Goal: Task Accomplishment & Management: Use online tool/utility

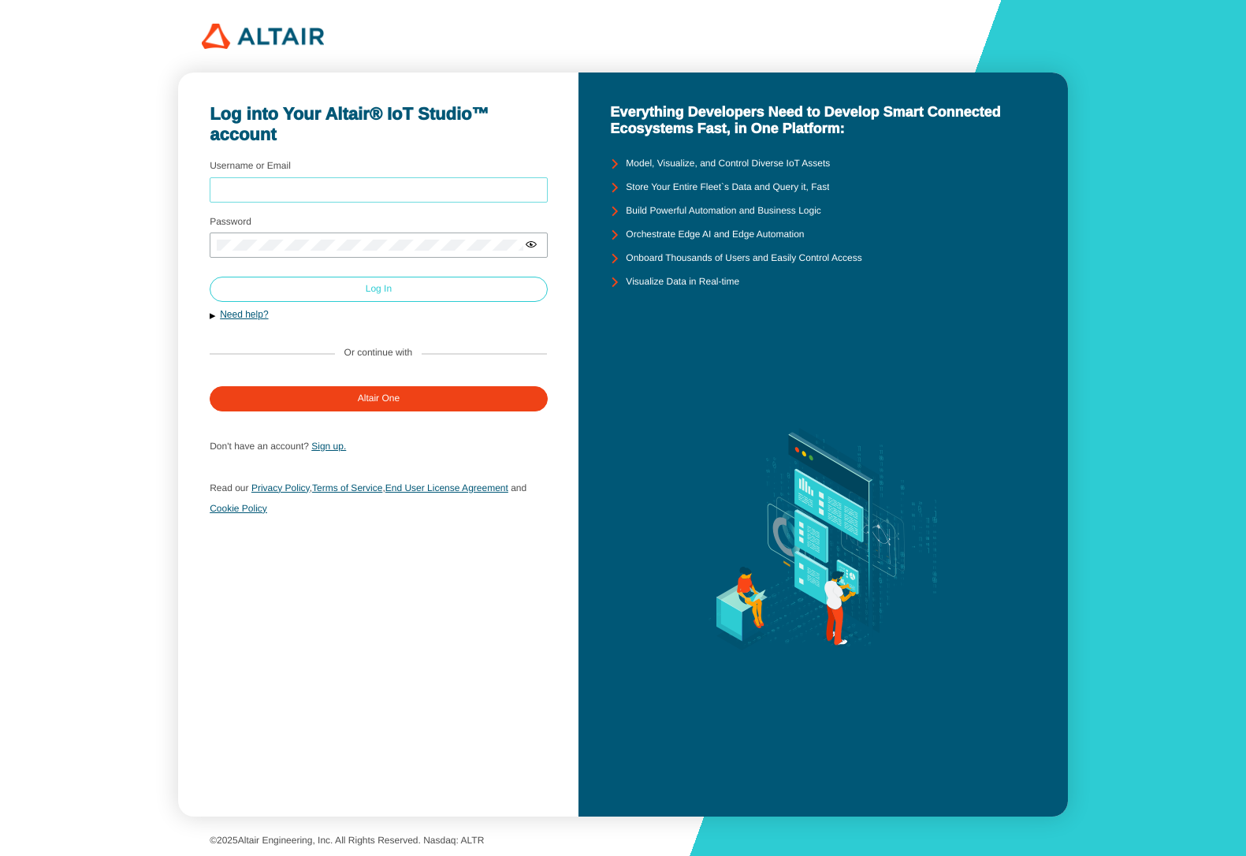
type input "mschoones"
click at [339, 284] on paper-button "Log In" at bounding box center [379, 289] width 338 height 25
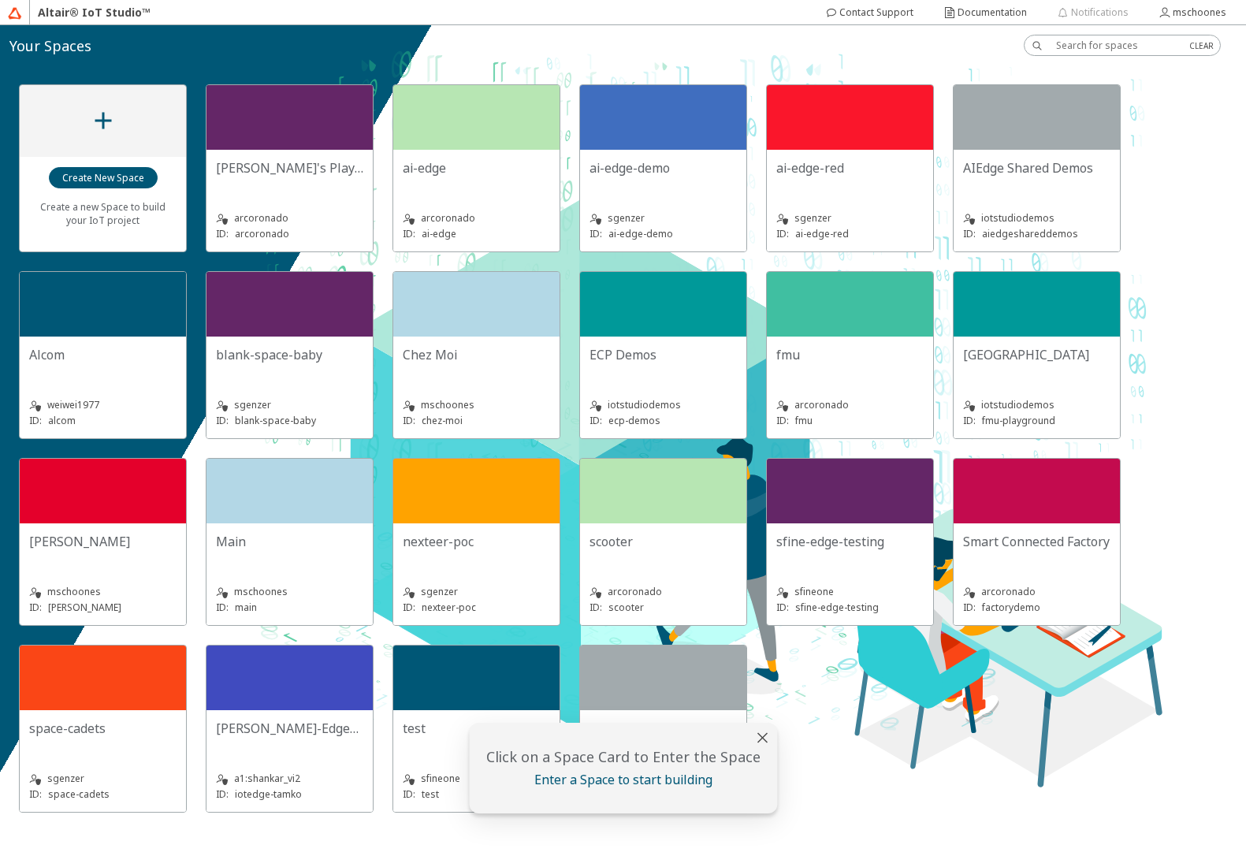
click at [518, 355] on div "Chez Moi" at bounding box center [476, 354] width 147 height 17
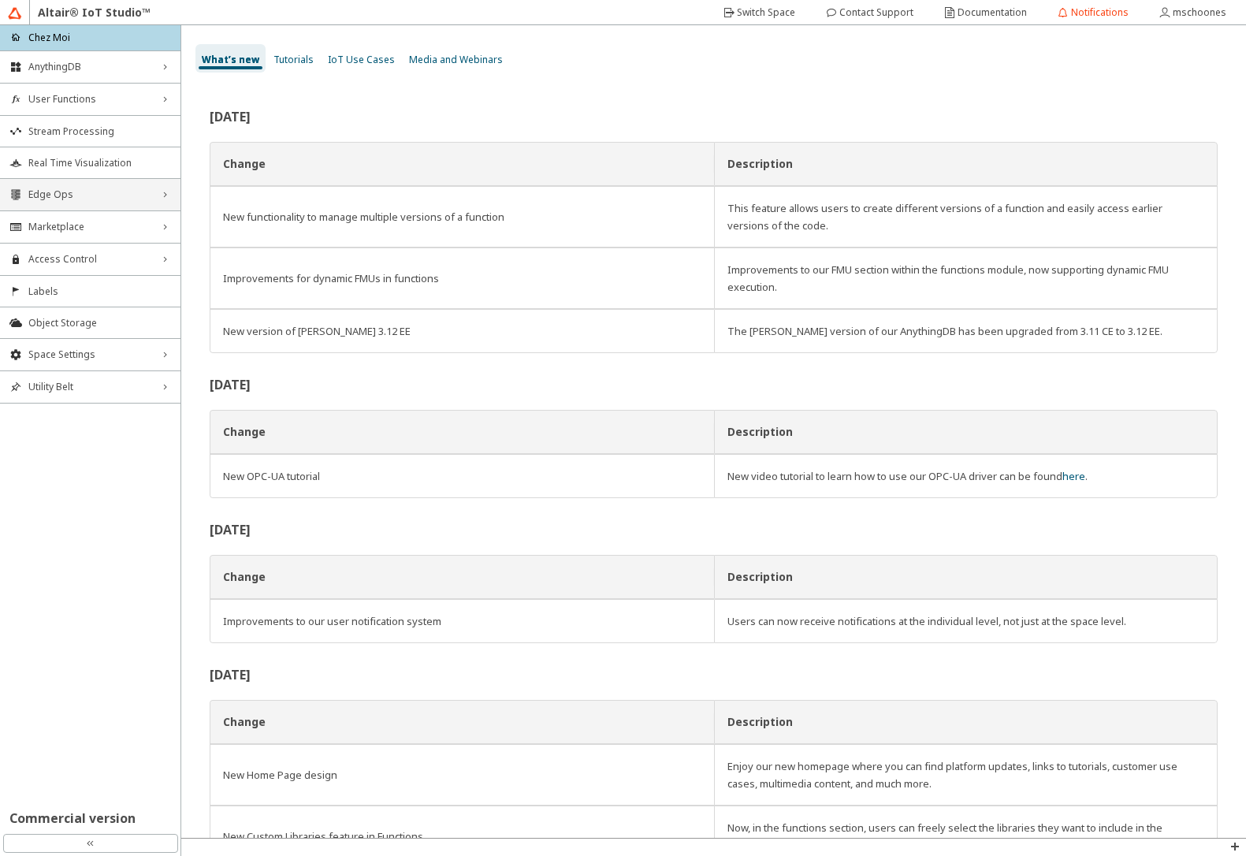
click at [54, 201] on div "Edge Ops right_chevron" at bounding box center [90, 195] width 180 height 32
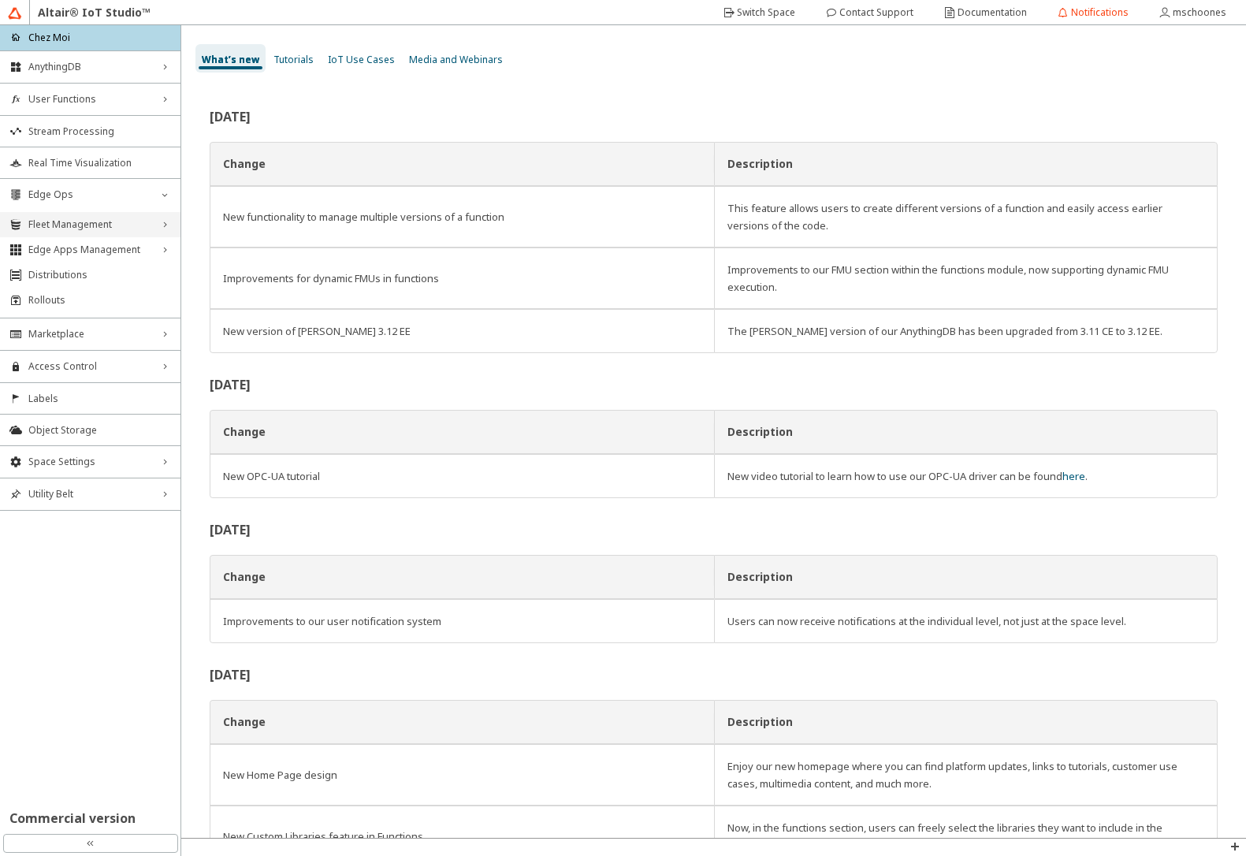
click at [58, 227] on span "Fleet Management" at bounding box center [90, 224] width 124 height 13
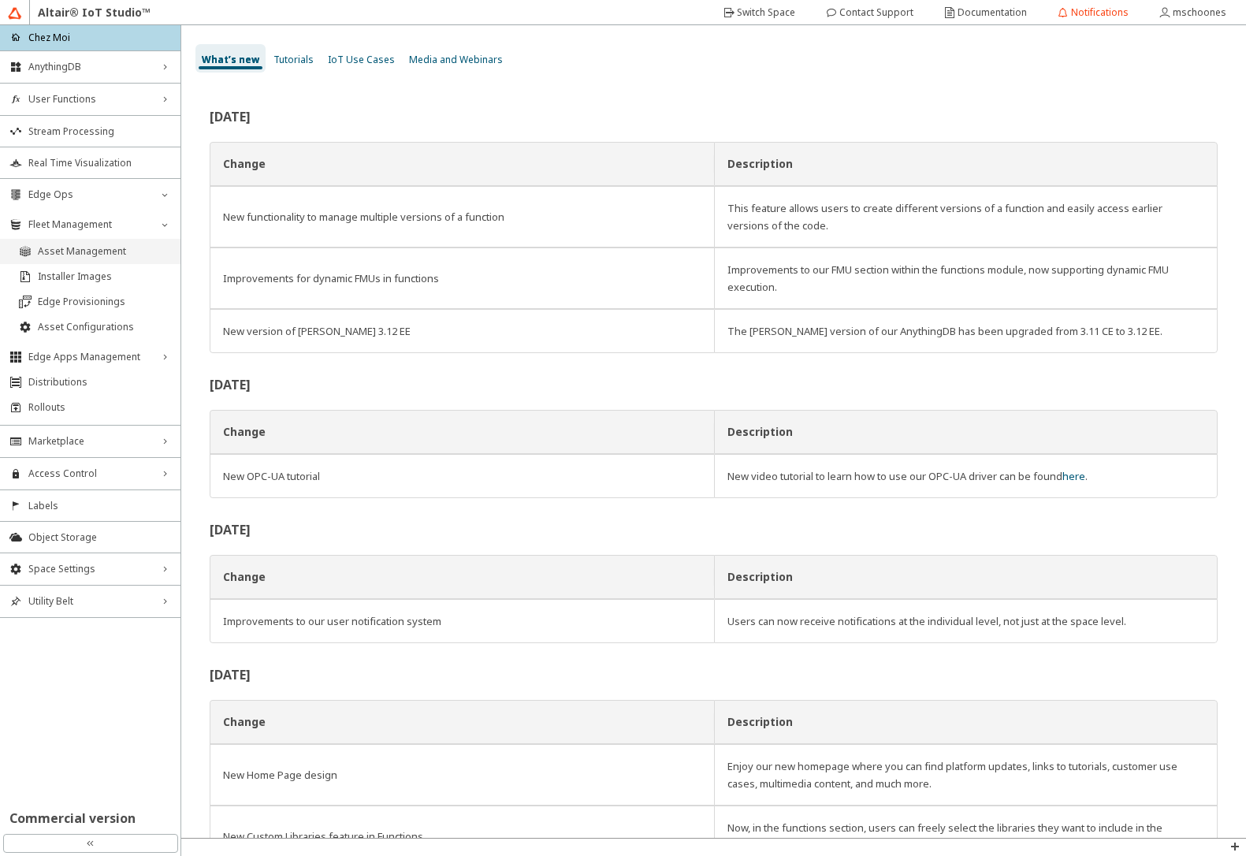
click at [58, 252] on span "Asset Management" at bounding box center [104, 251] width 133 height 13
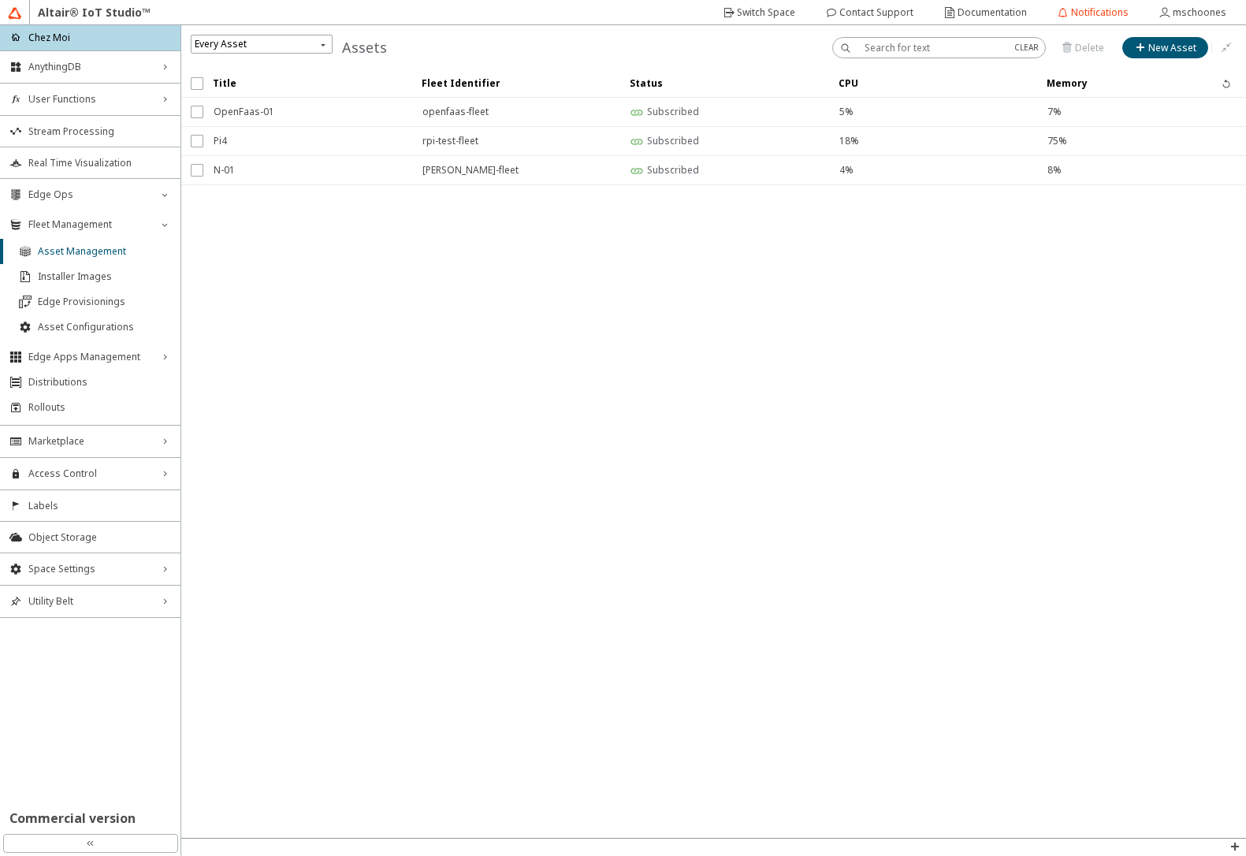
click at [680, 511] on iron-scroll-threshold "Title Fleet Identifier Status CPU Memory" at bounding box center [713, 453] width 1064 height 768
click at [613, 303] on iron-scroll-threshold "Title Fleet Identifier Status CPU Memory" at bounding box center [713, 453] width 1064 height 768
click at [144, 79] on div "AnythingDB right_chevron" at bounding box center [90, 67] width 180 height 32
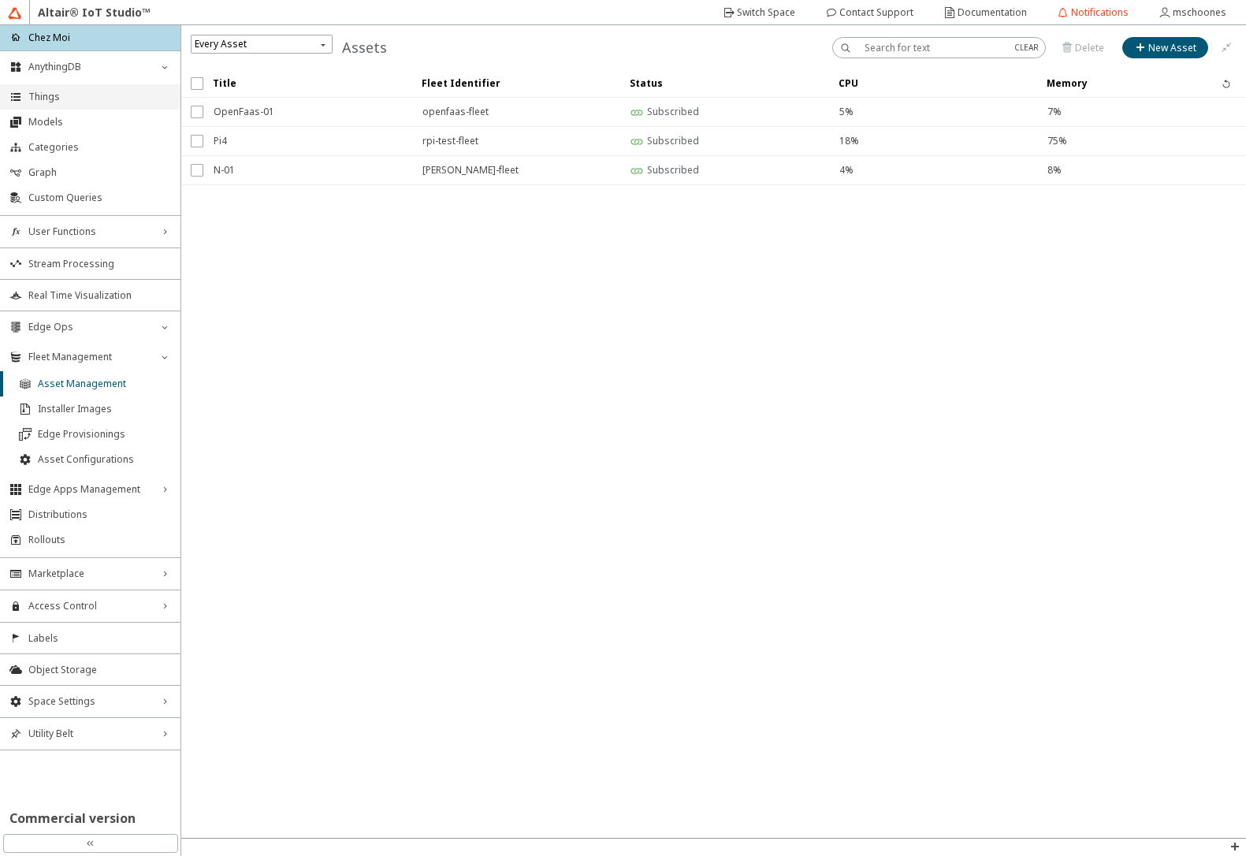
click at [88, 94] on span "Things" at bounding box center [99, 97] width 143 height 13
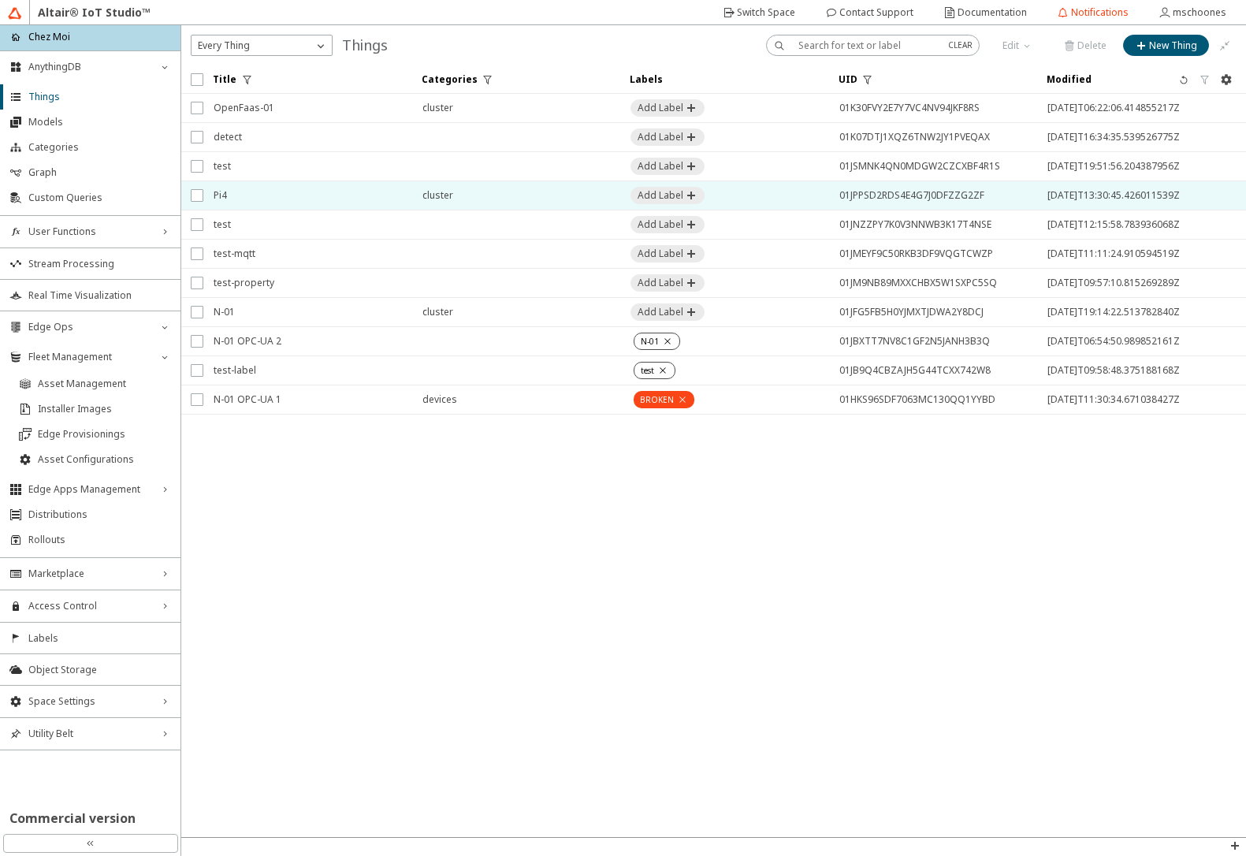
click at [296, 191] on span "Pi4" at bounding box center [308, 195] width 188 height 28
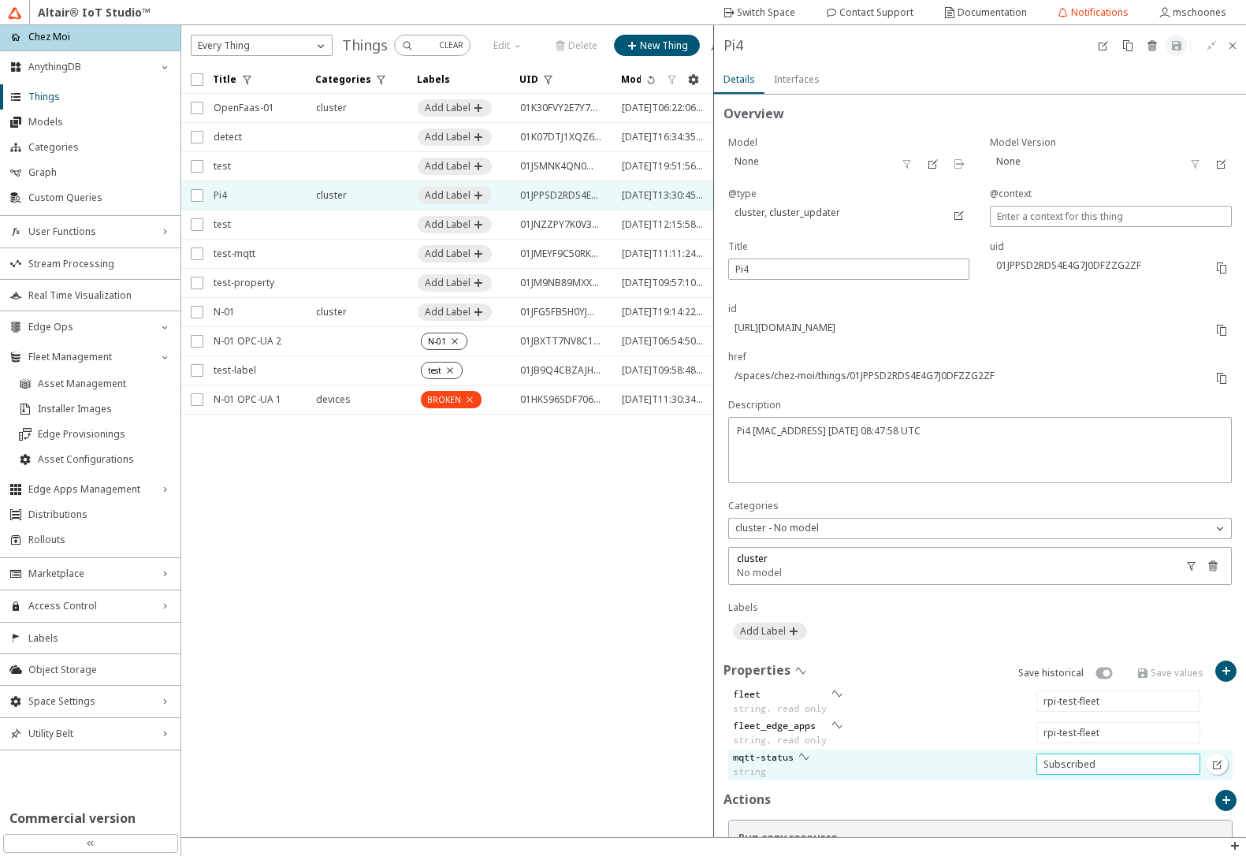
click at [1086, 769] on input "Subscribed" at bounding box center [1118, 763] width 150 height 13
paste input "ClientGone"
type input "ClientGone"
click at [1136, 674] on iron-icon at bounding box center [1143, 673] width 14 height 13
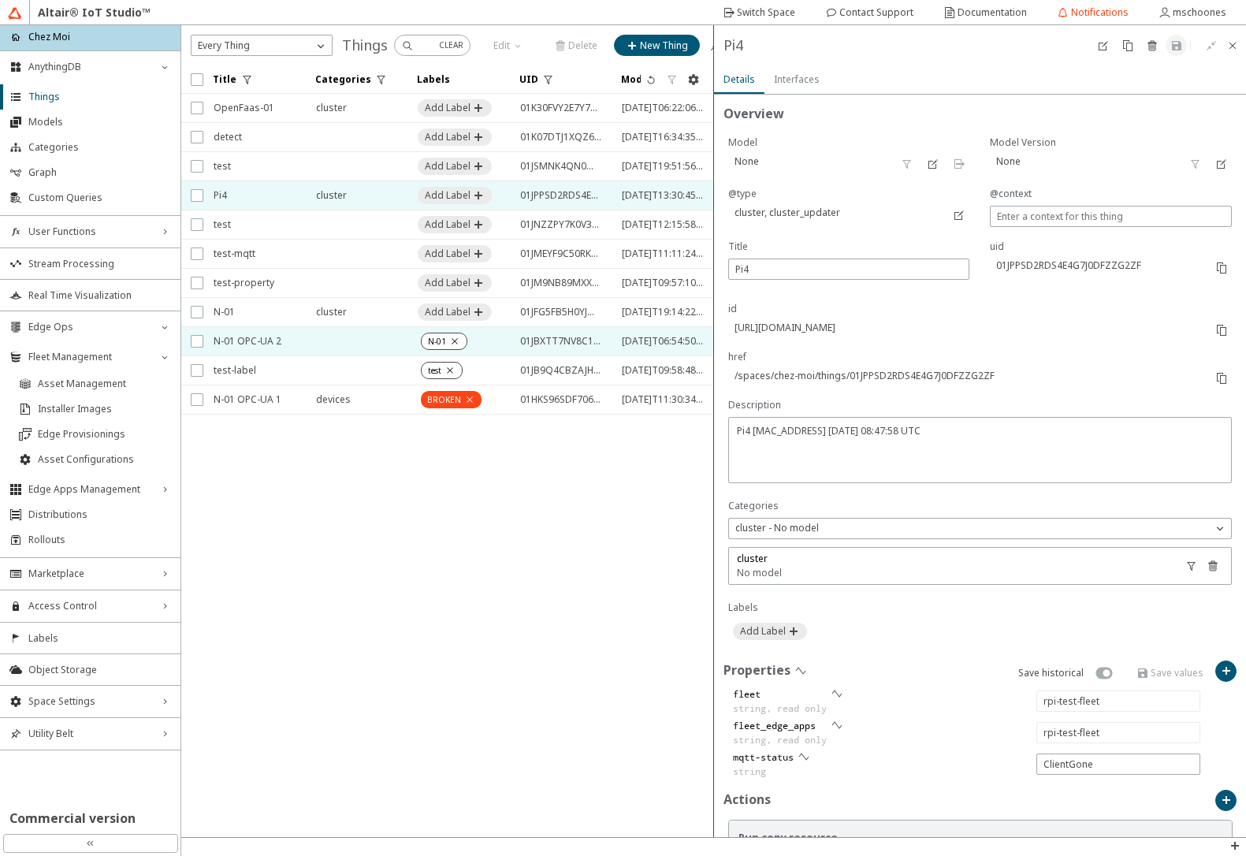
click at [264, 339] on span "N-01 OPC-UA 2" at bounding box center [255, 341] width 82 height 28
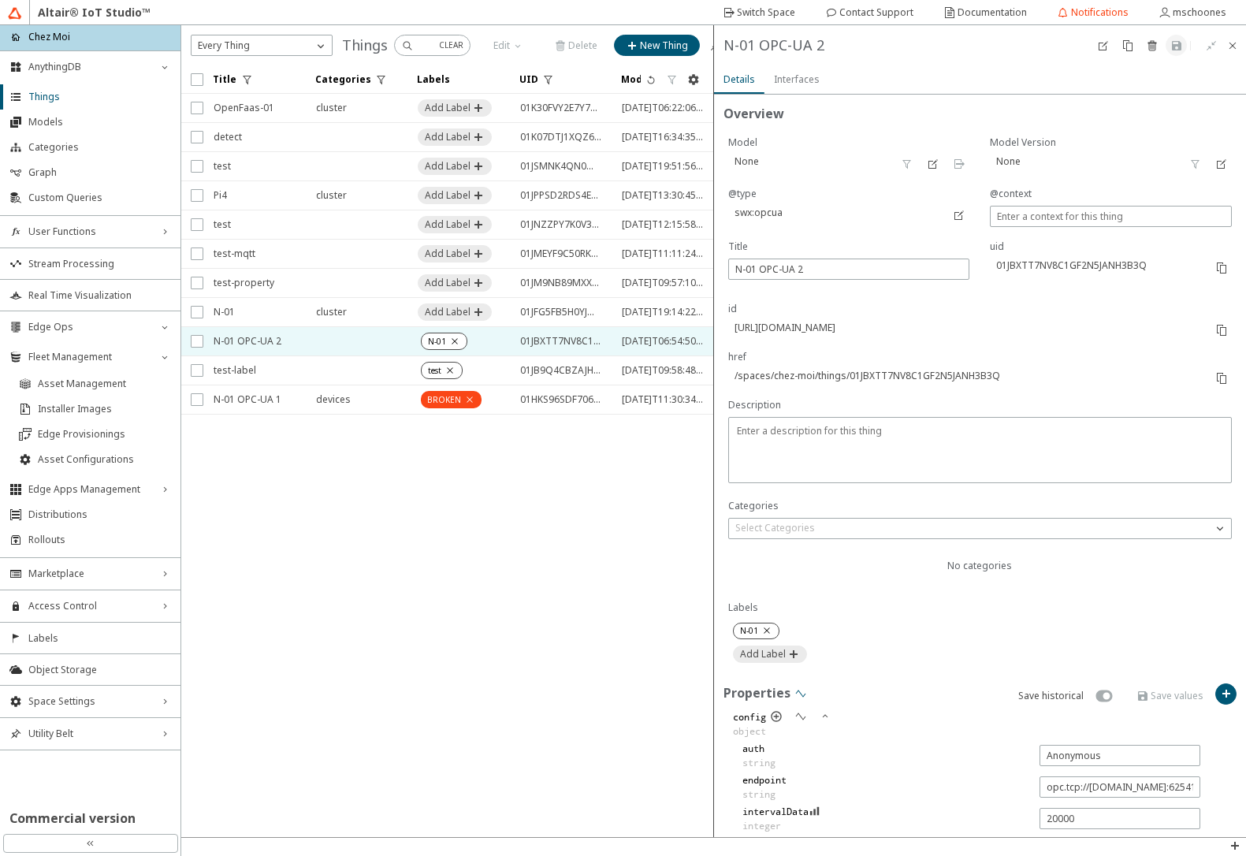
click at [797, 693] on iron-icon at bounding box center [800, 693] width 13 height 13
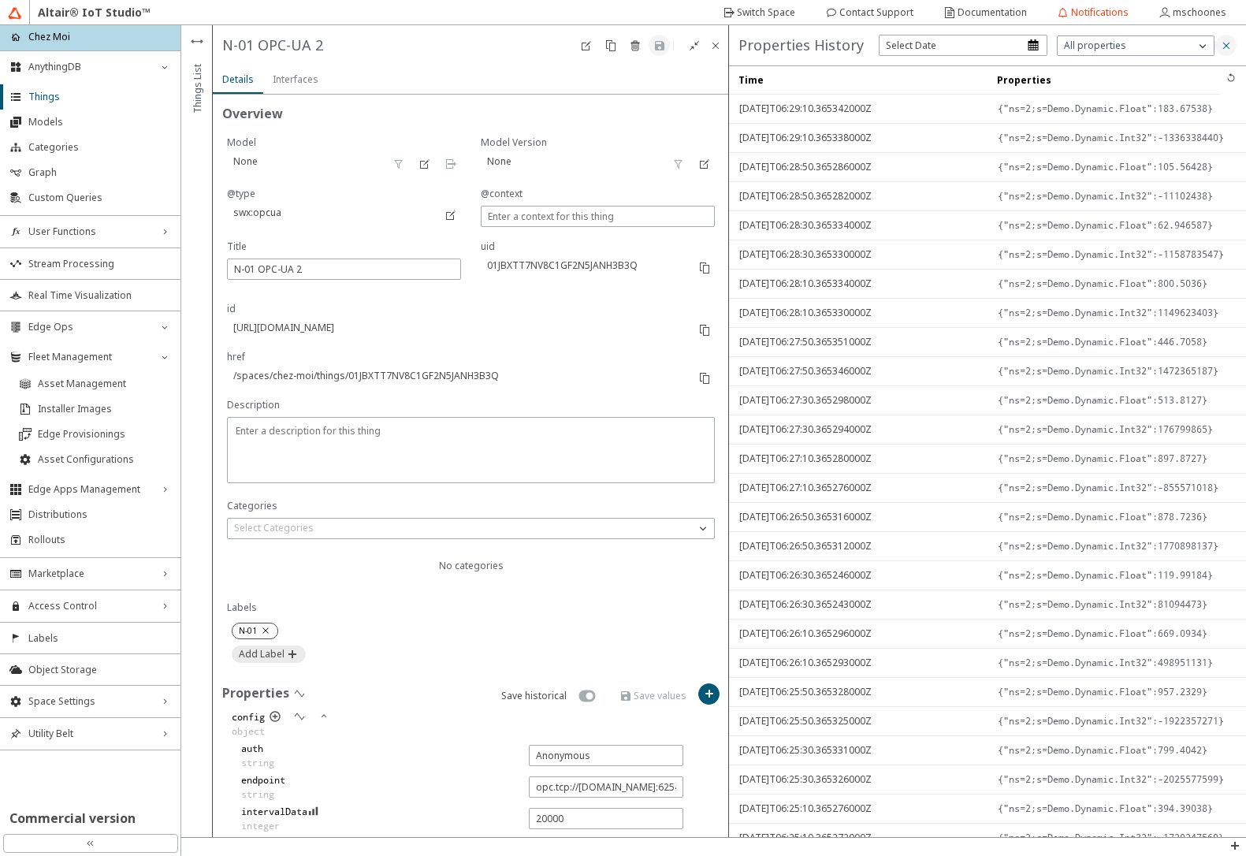
click at [1229, 49] on iron-icon at bounding box center [1226, 45] width 13 height 13
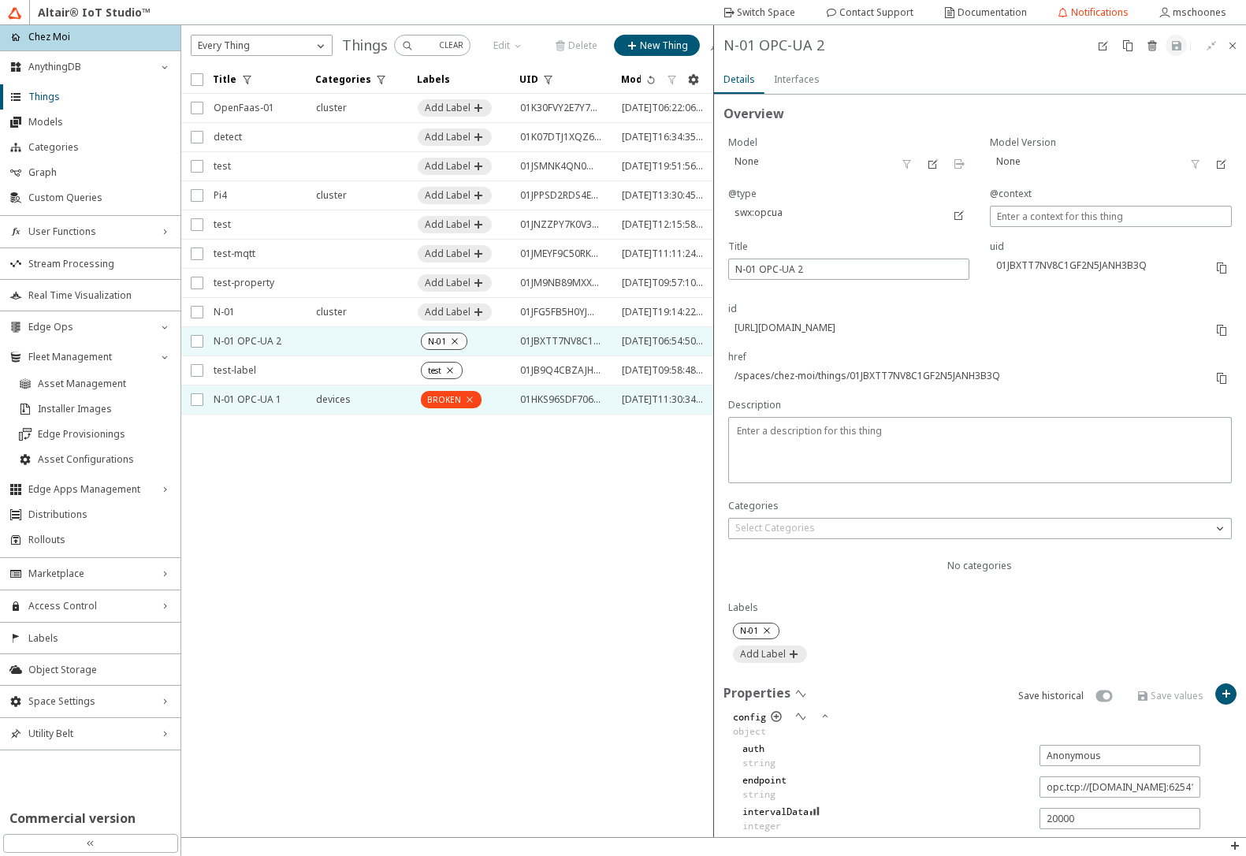
click at [237, 401] on span "N-01 OPC-UA 1" at bounding box center [255, 399] width 82 height 28
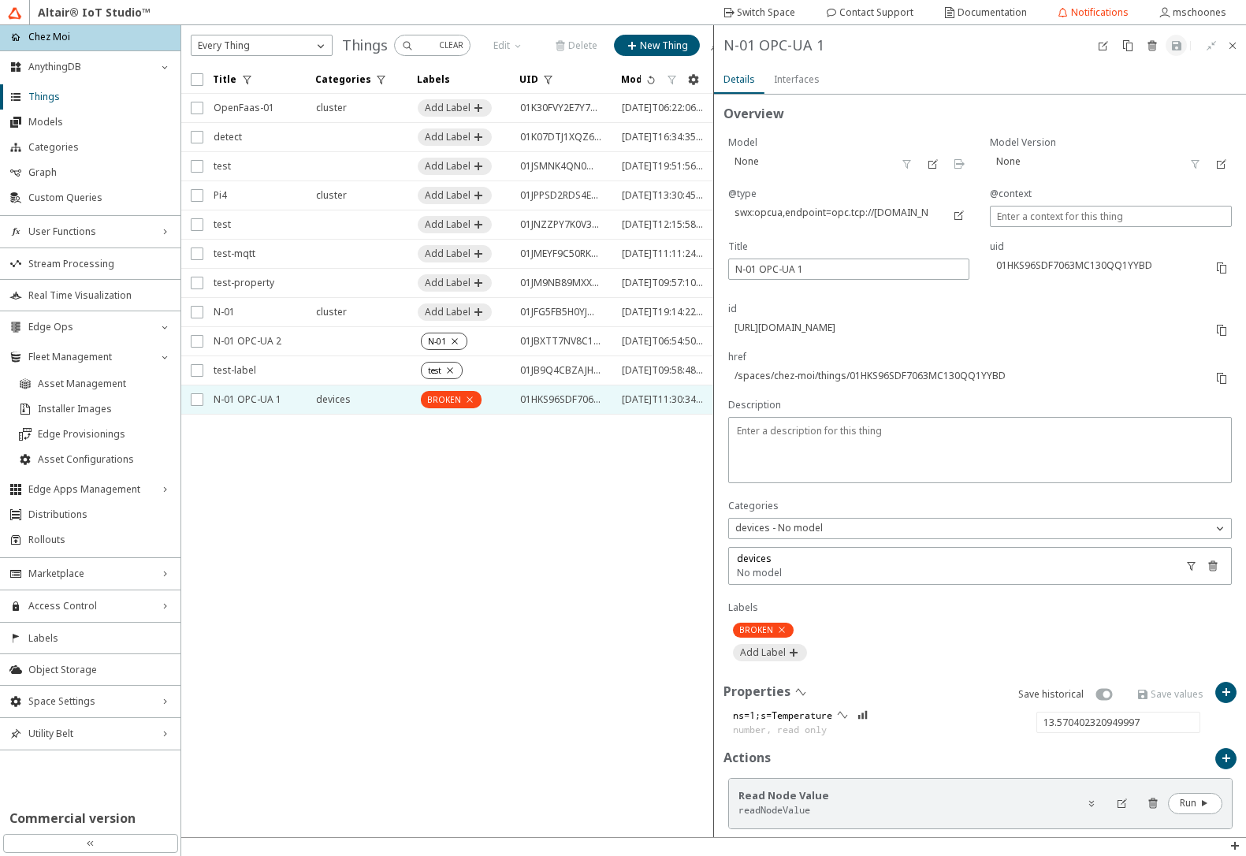
click at [646, 492] on iron-scroll-threshold "Title Categories Labels UID" at bounding box center [447, 450] width 533 height 771
click at [0, 0] on slot "Switch Space" at bounding box center [0, 0] width 0 height 0
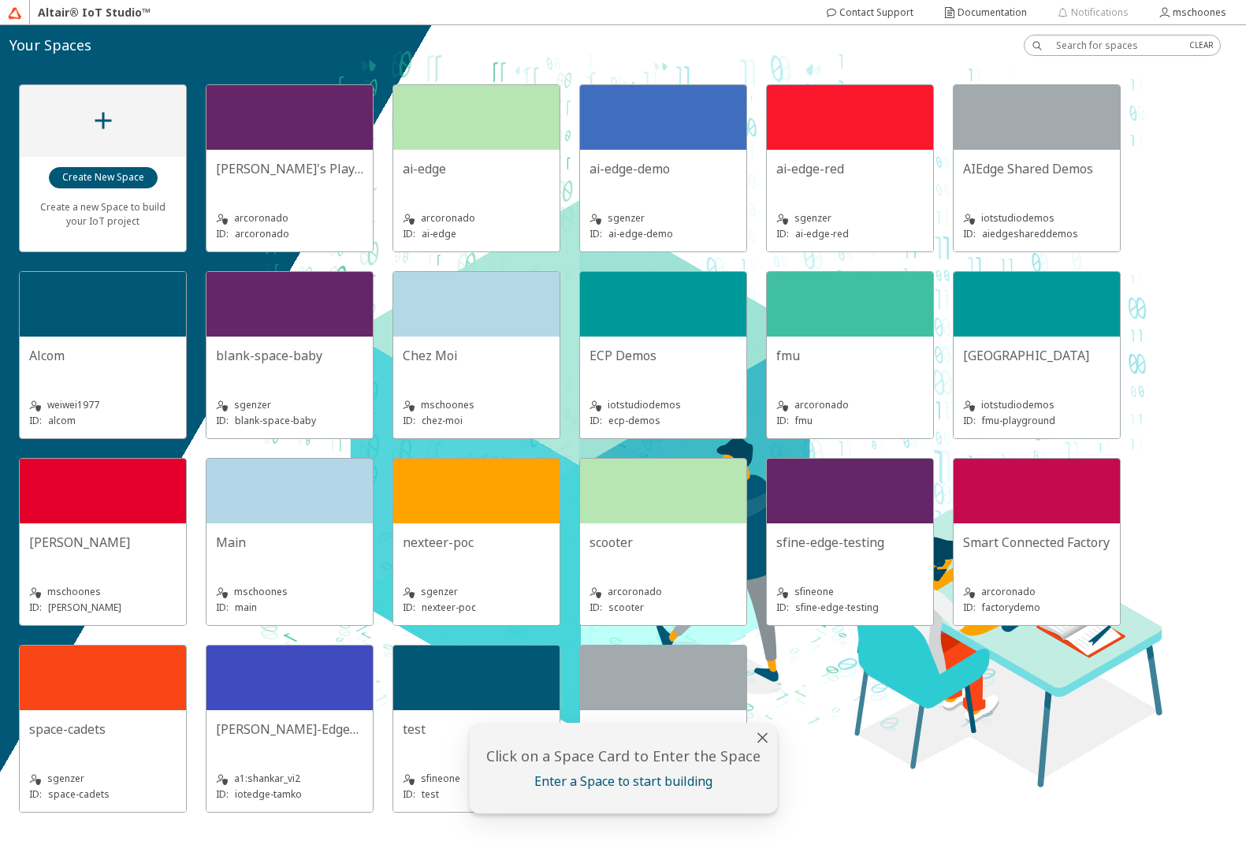
click at [664, 354] on div "ECP Demos" at bounding box center [662, 355] width 147 height 19
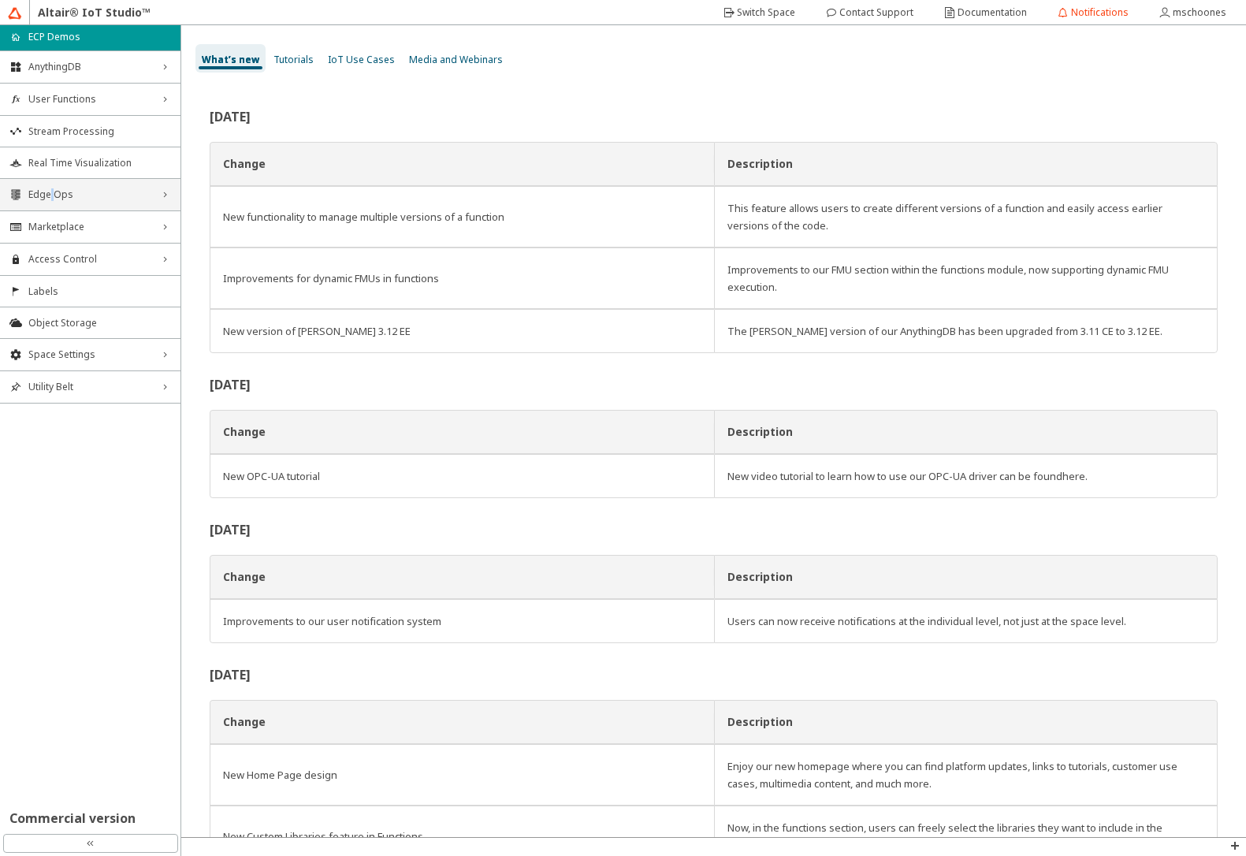
click at [51, 199] on span "Edge Ops" at bounding box center [90, 194] width 124 height 13
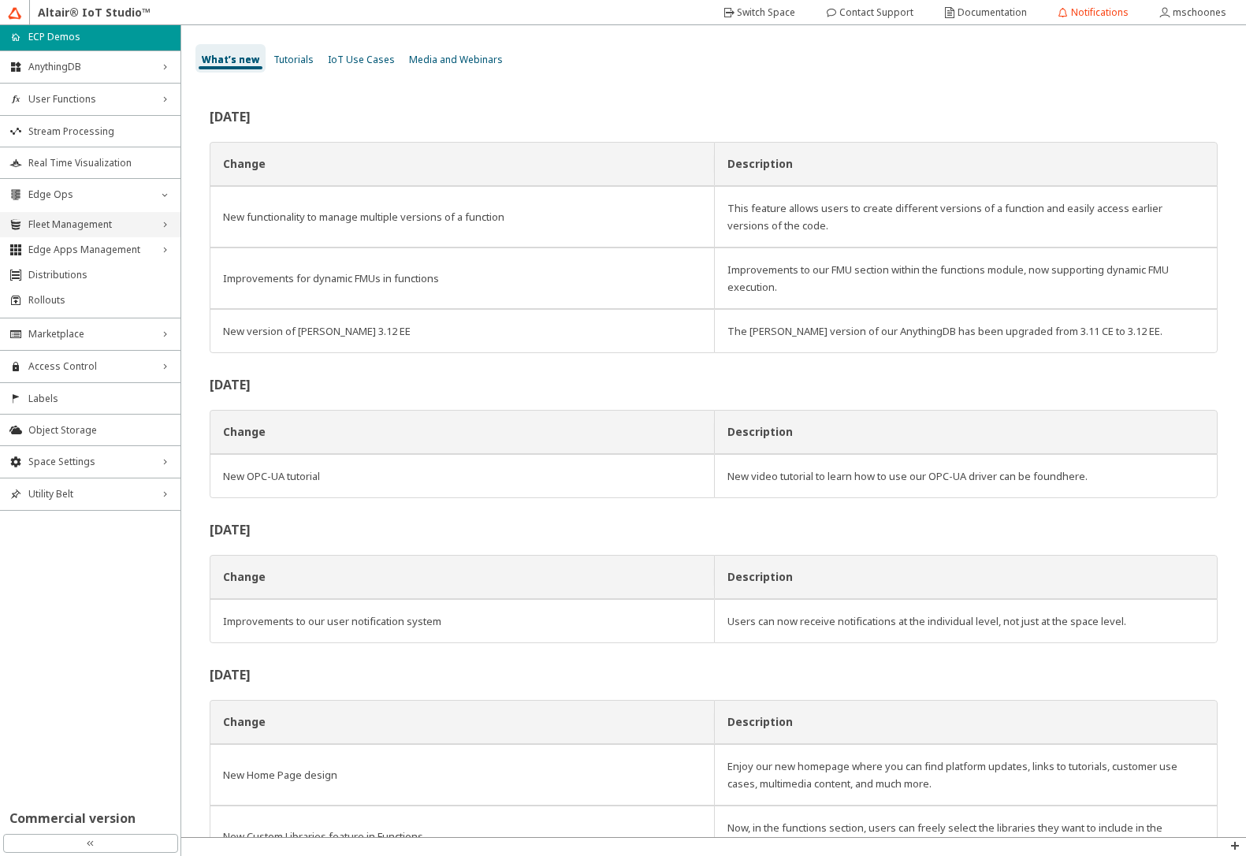
click at [49, 226] on span "Fleet Management" at bounding box center [90, 224] width 124 height 13
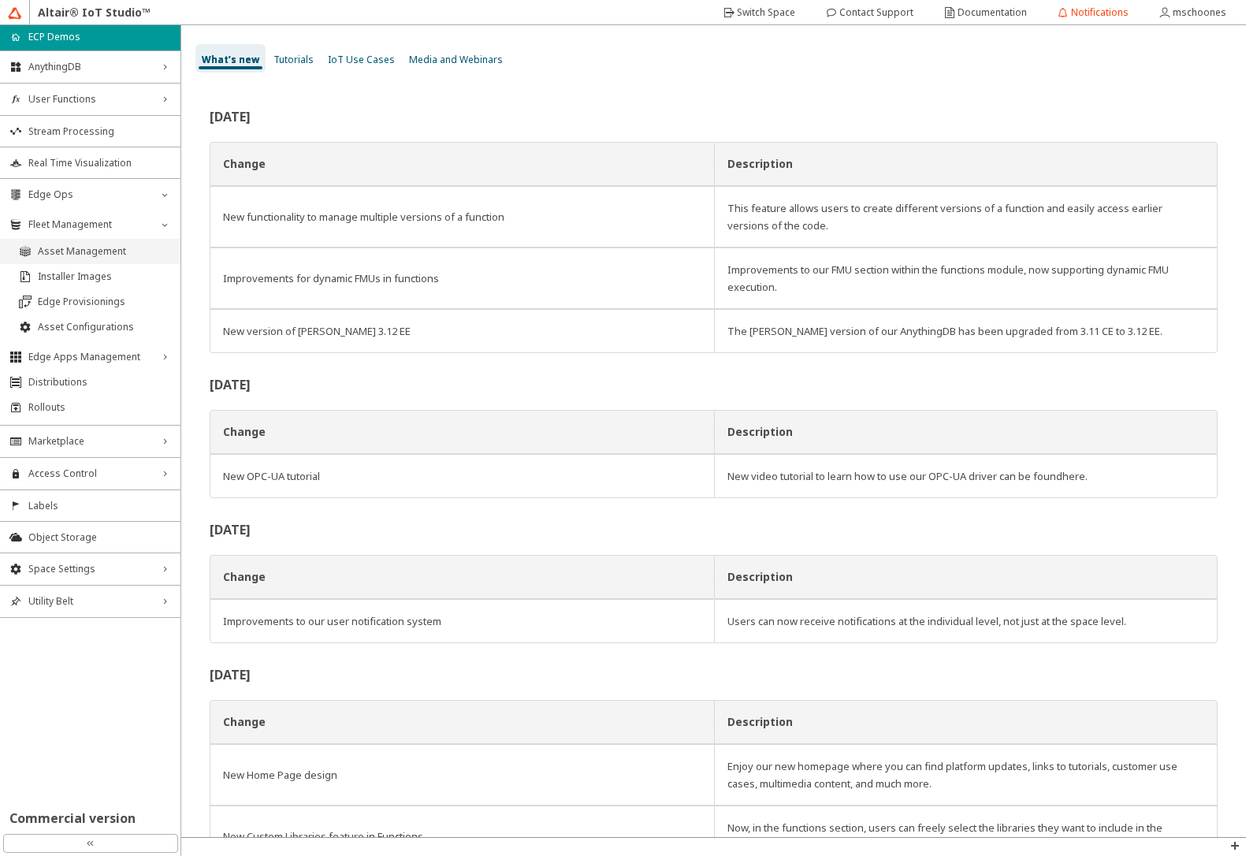
click at [47, 253] on span "Asset Management" at bounding box center [104, 251] width 133 height 13
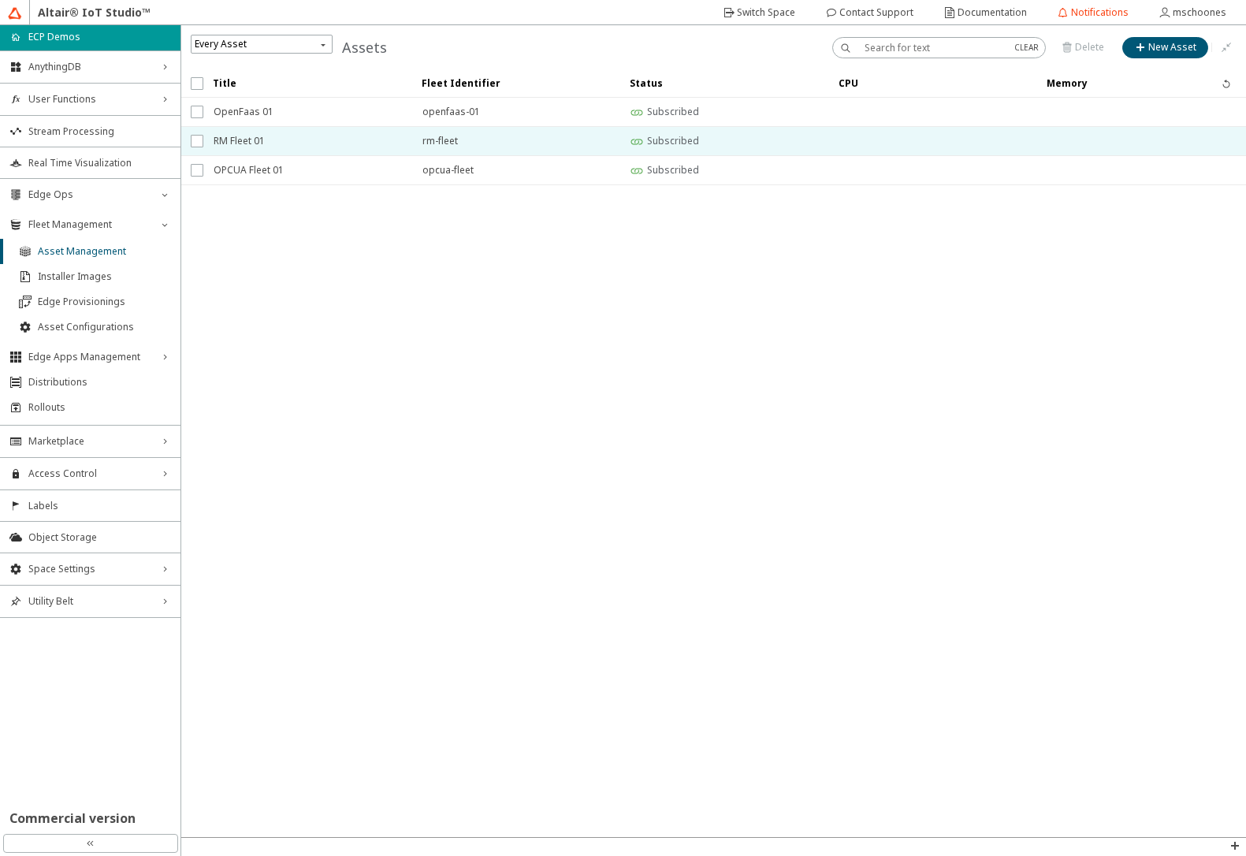
click at [254, 137] on span "RM Fleet 01" at bounding box center [308, 141] width 188 height 28
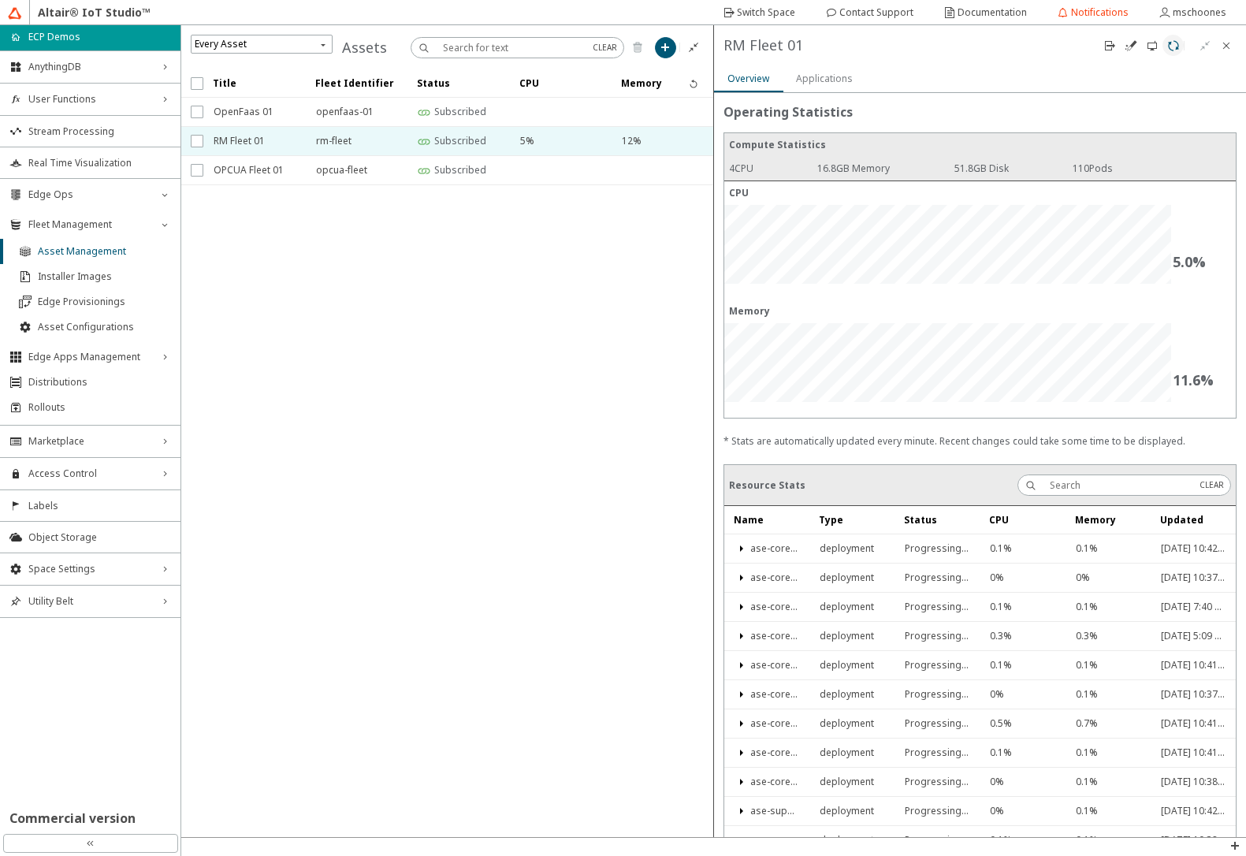
click at [1169, 48] on iron-icon at bounding box center [1173, 45] width 13 height 13
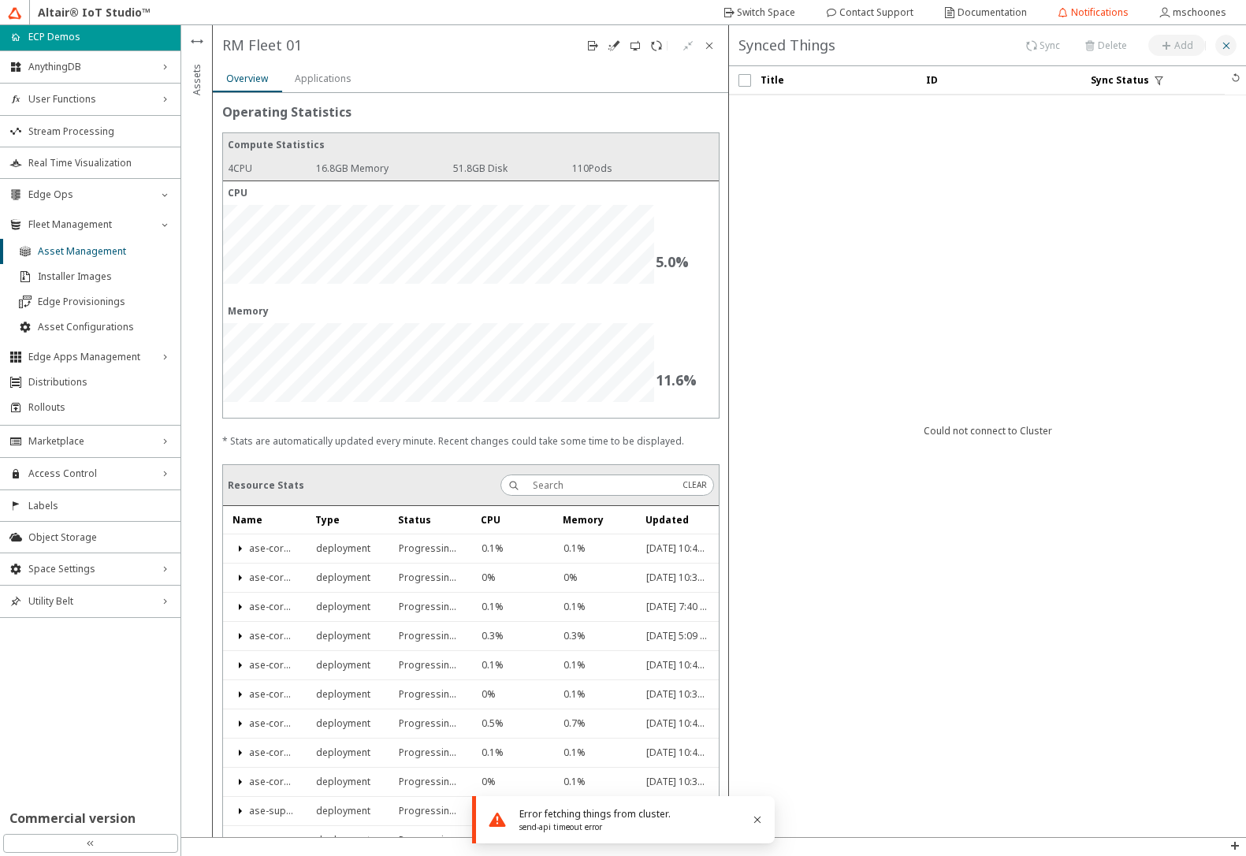
click at [1226, 53] on paper-button at bounding box center [1225, 45] width 21 height 21
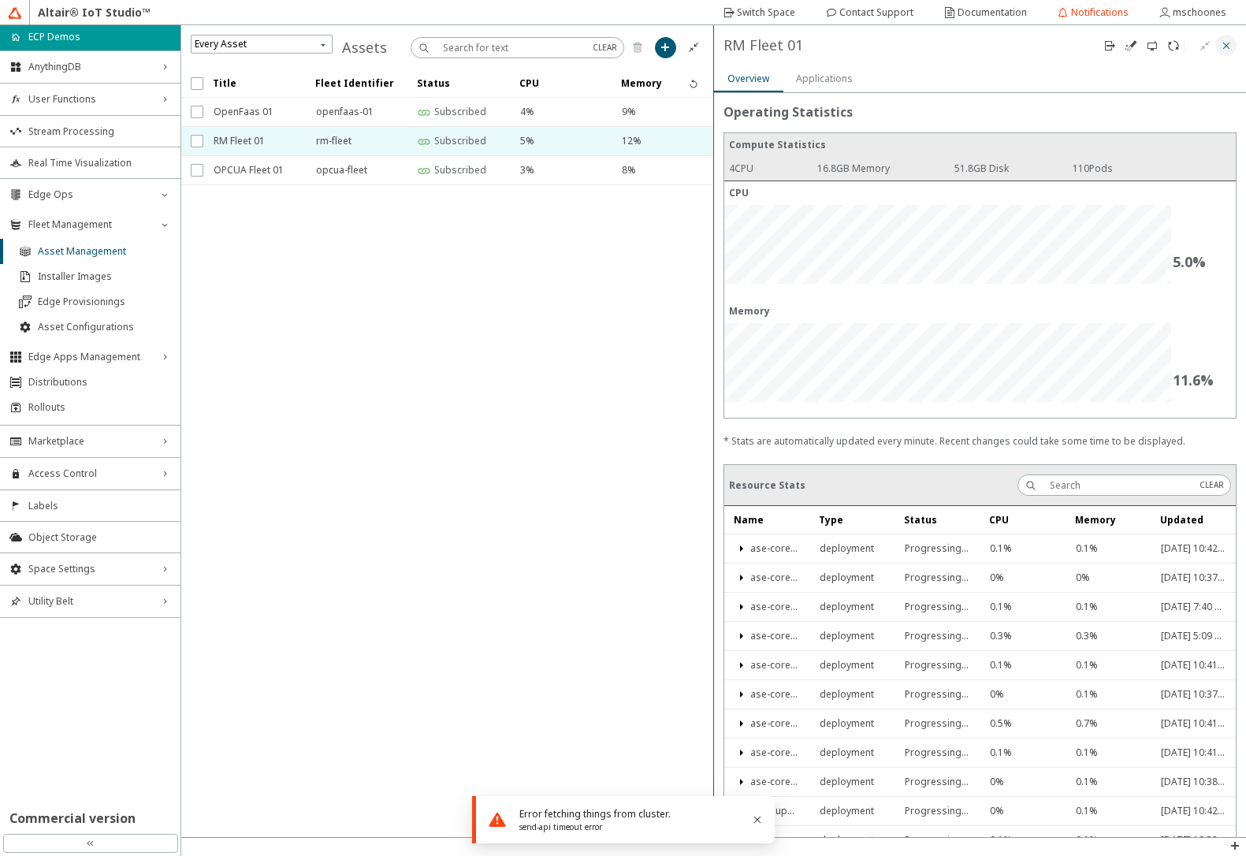
click at [1227, 50] on iron-icon at bounding box center [1226, 45] width 13 height 13
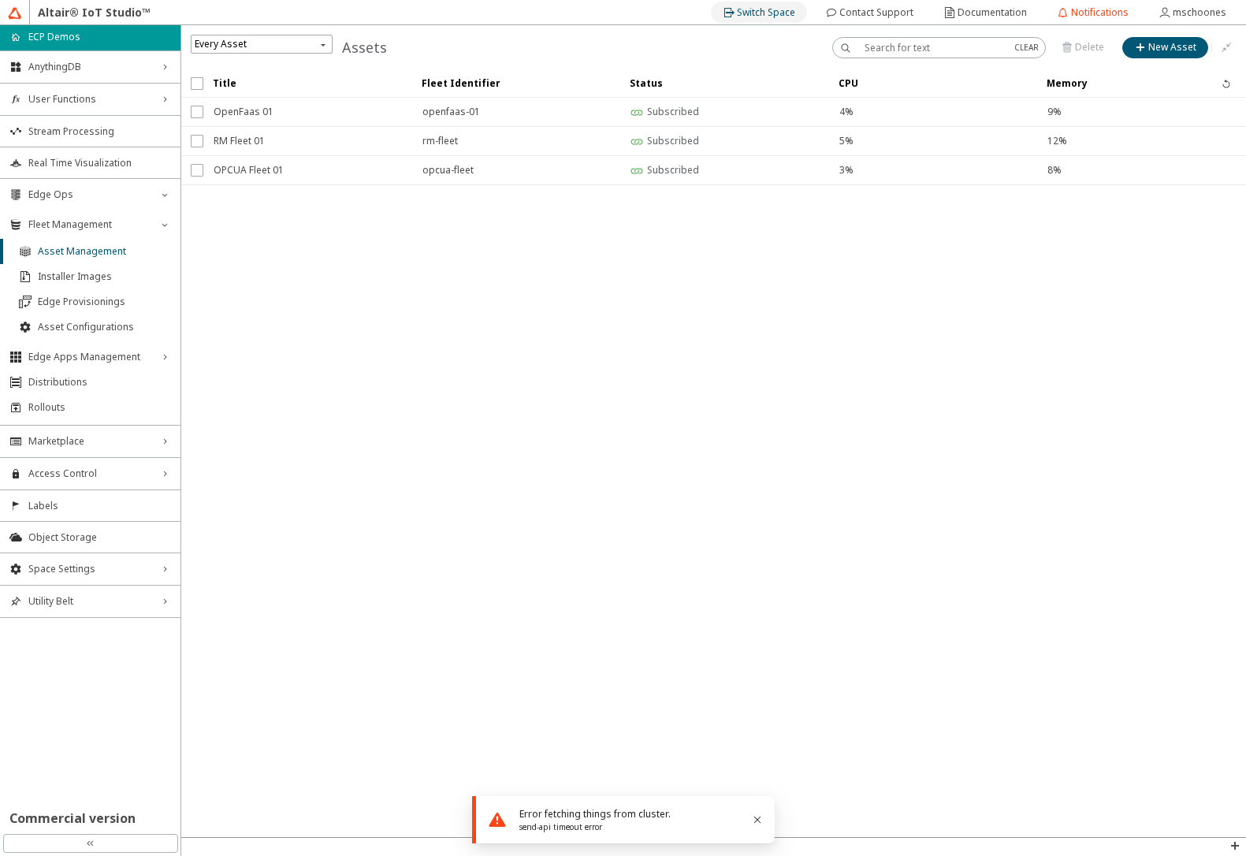
click at [0, 0] on slot "Switch Space" at bounding box center [0, 0] width 0 height 0
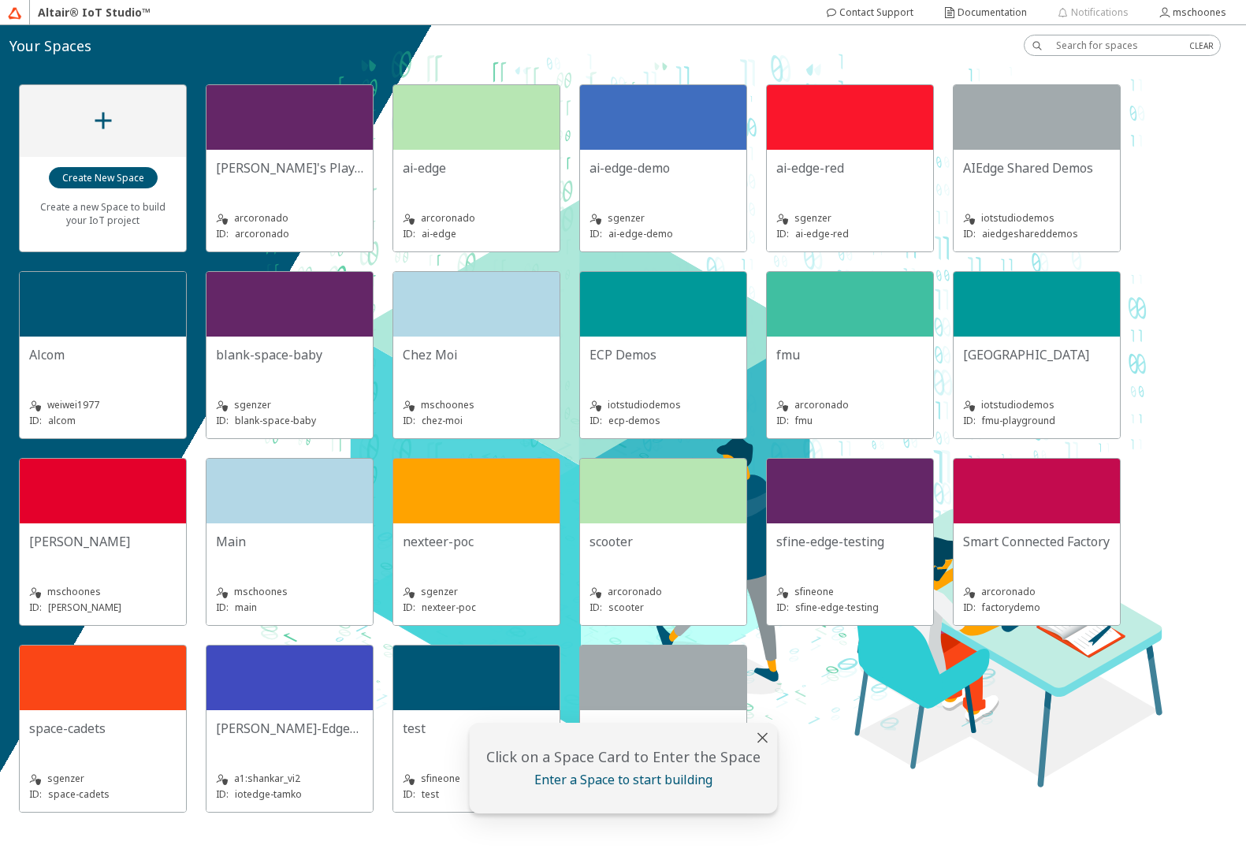
click at [660, 370] on div "ECP Demos" at bounding box center [662, 362] width 147 height 32
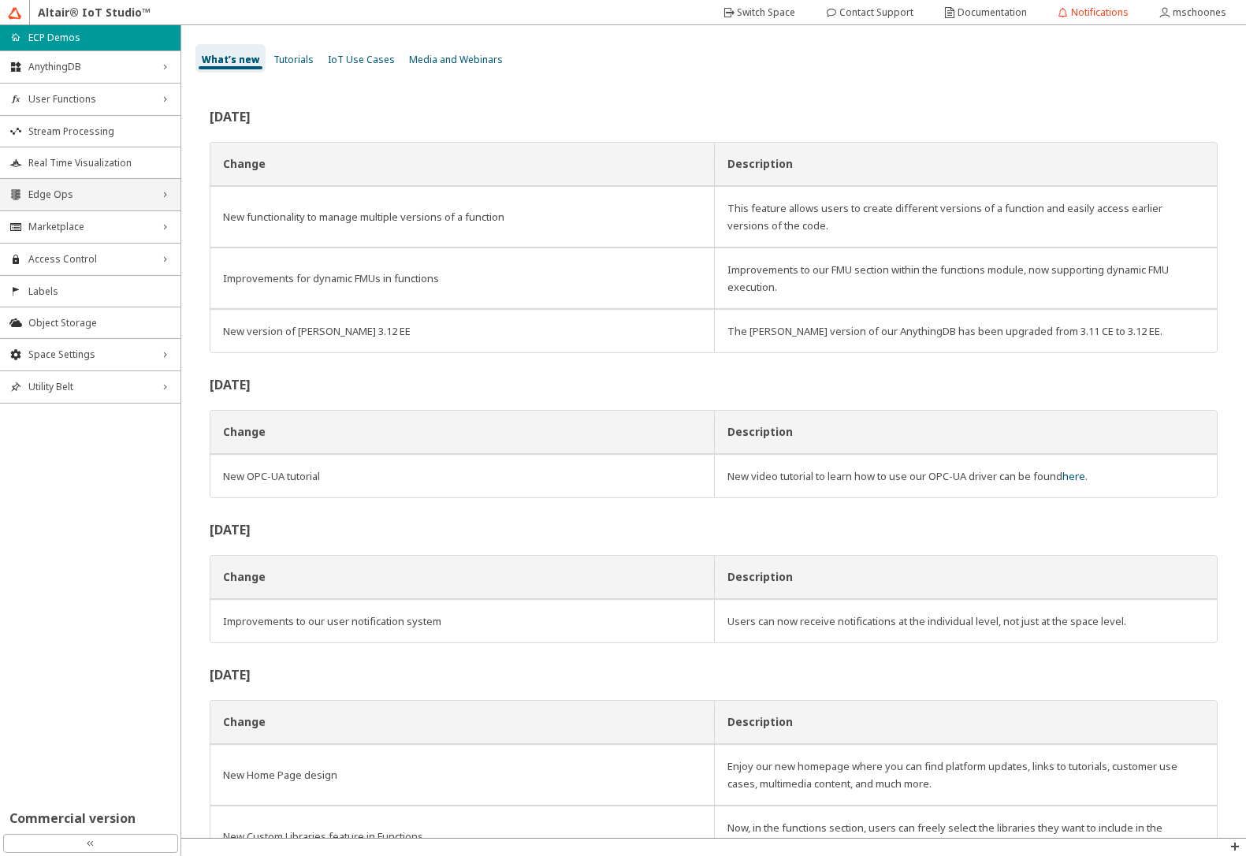
click at [82, 204] on div "Edge Ops right_chevron" at bounding box center [90, 195] width 180 height 32
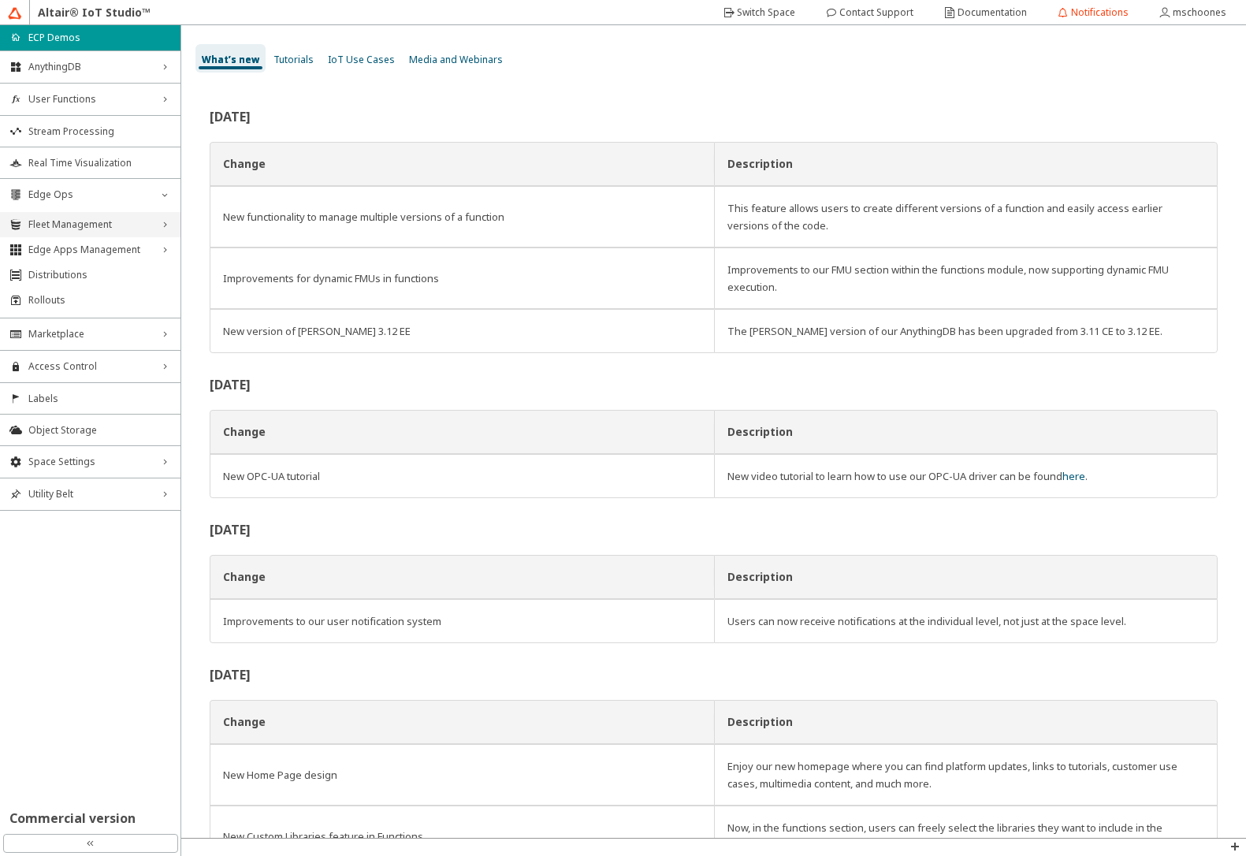
click at [81, 228] on span "Fleet Management" at bounding box center [90, 224] width 124 height 13
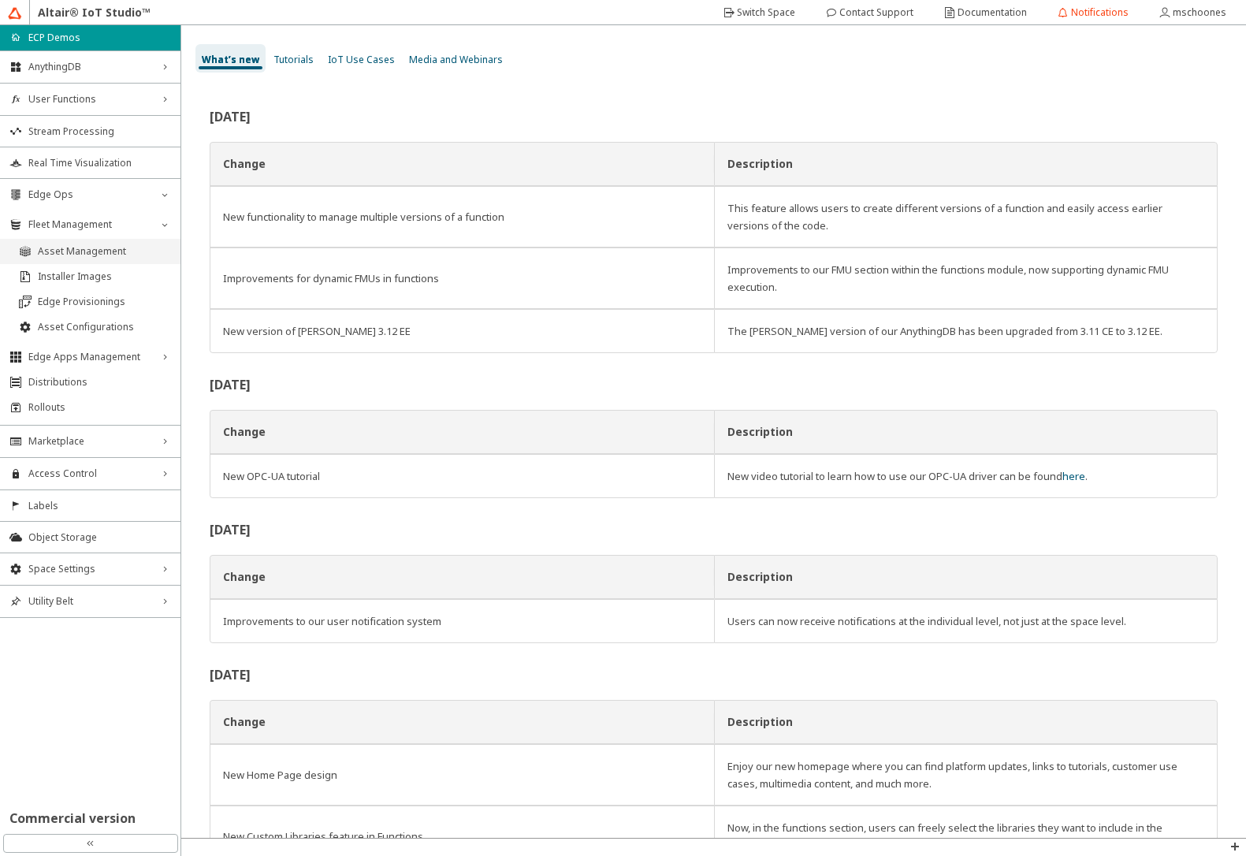
click at [76, 248] on span "Asset Management" at bounding box center [104, 251] width 133 height 13
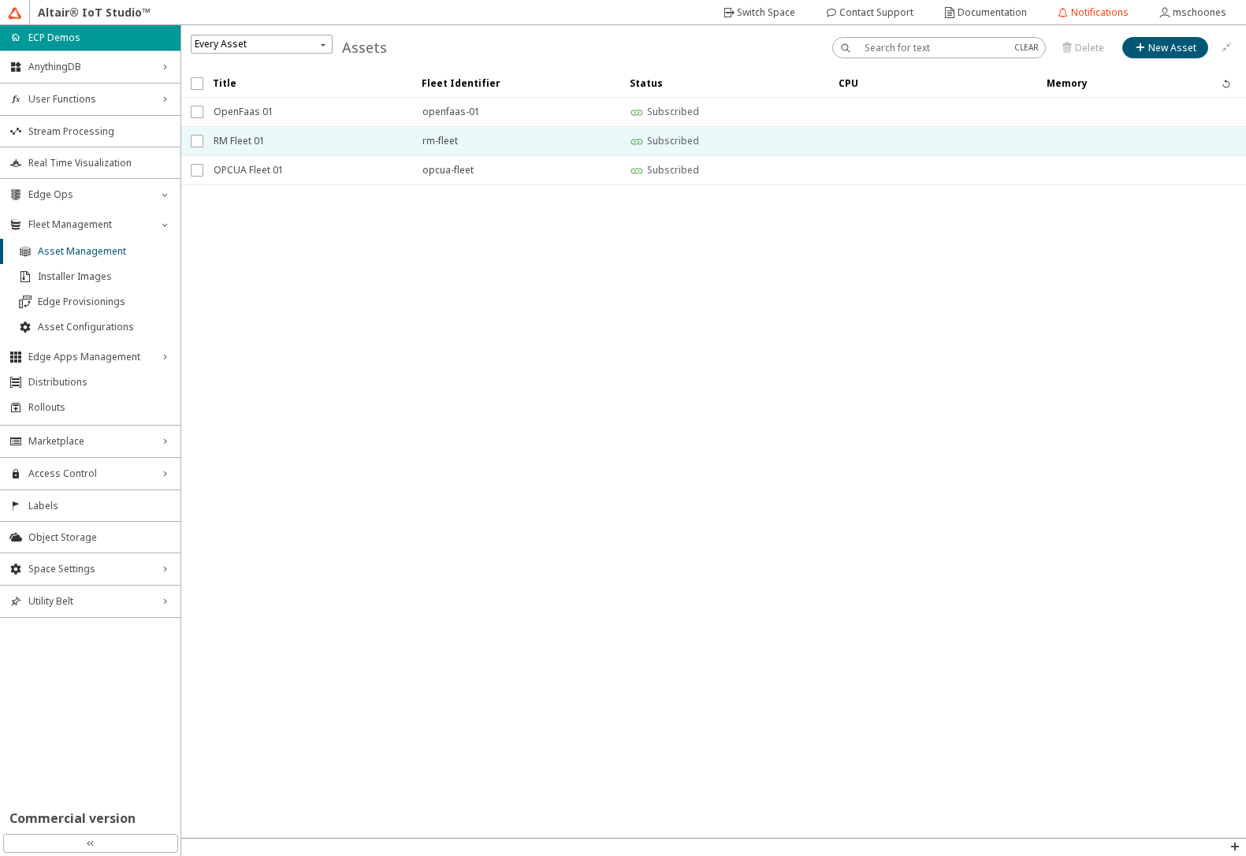
click at [248, 146] on span "RM Fleet 01" at bounding box center [308, 141] width 188 height 28
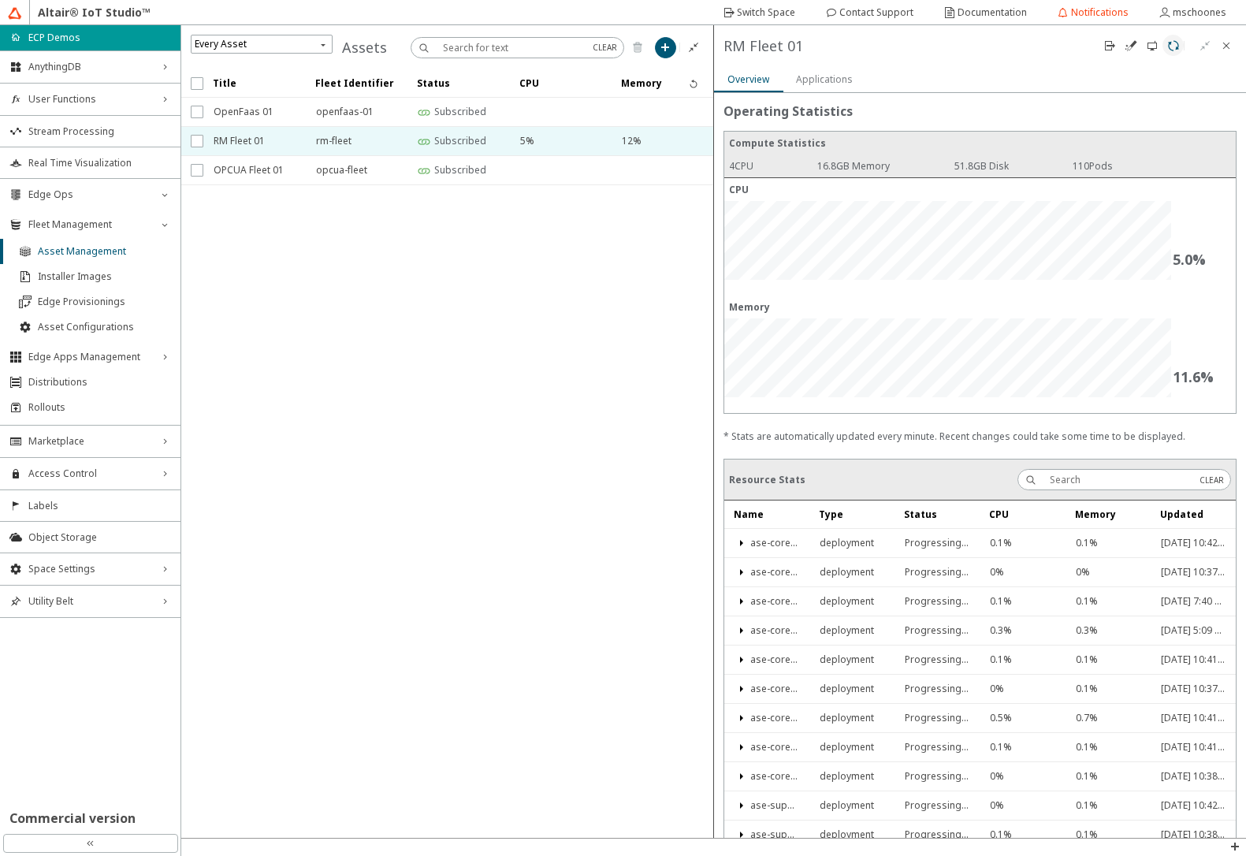
click at [1173, 50] on iron-icon at bounding box center [1173, 45] width 13 height 13
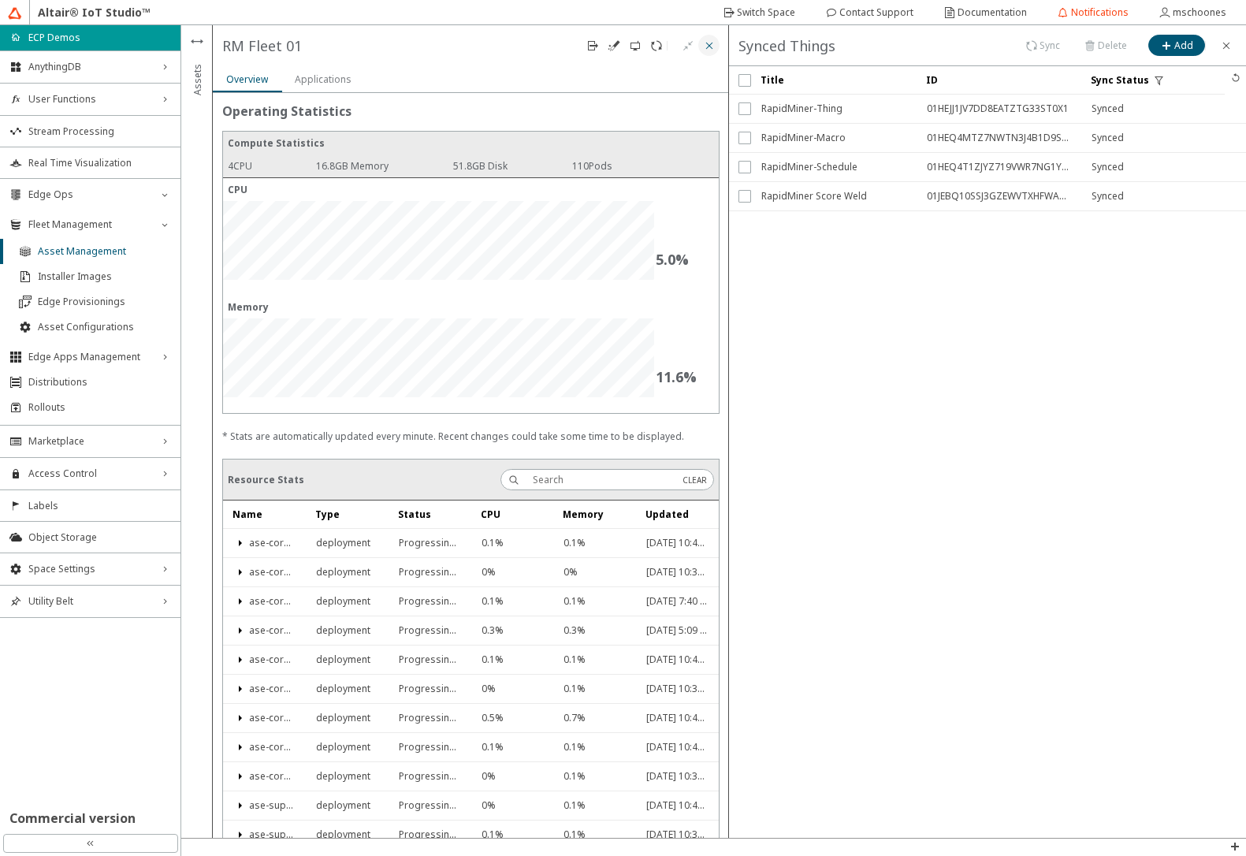
click at [708, 43] on iron-icon at bounding box center [709, 45] width 13 height 13
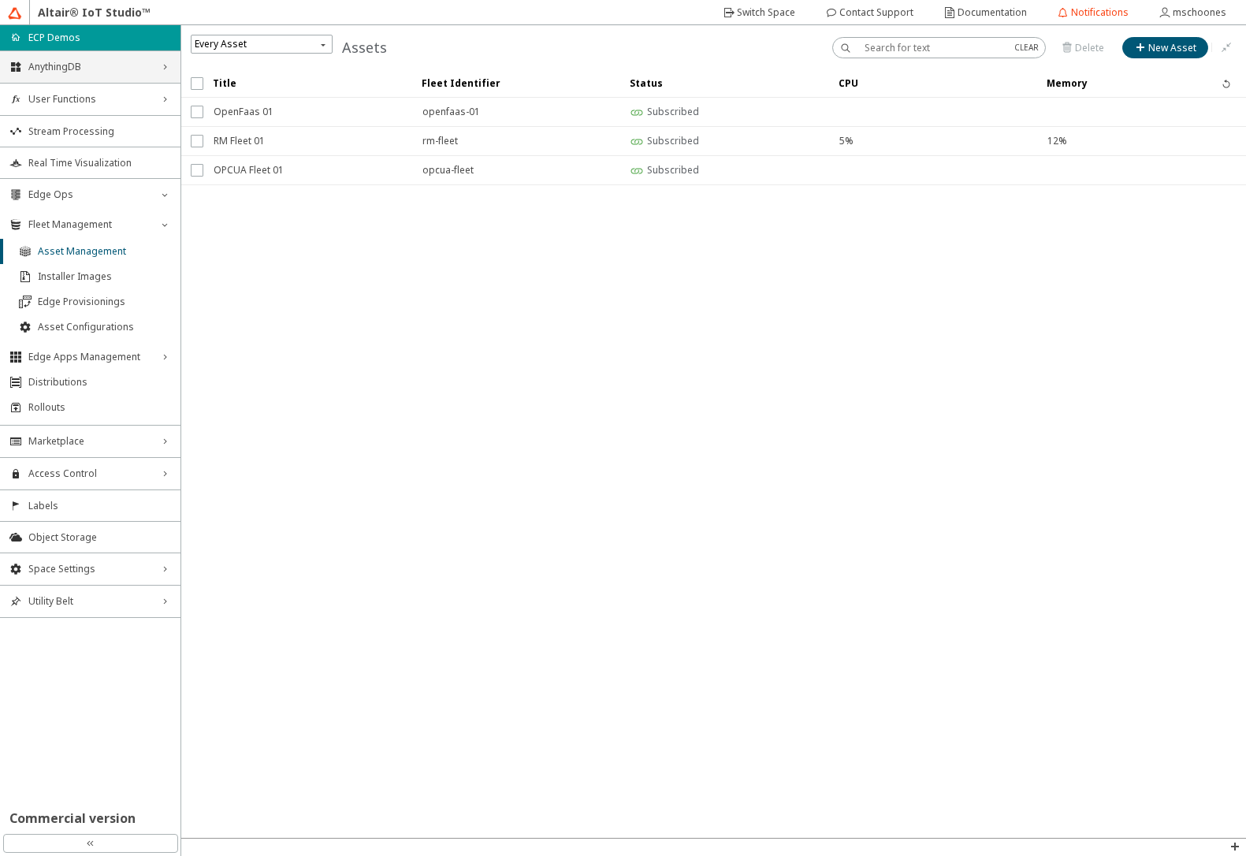
click at [69, 66] on span "AnythingDB" at bounding box center [90, 67] width 124 height 13
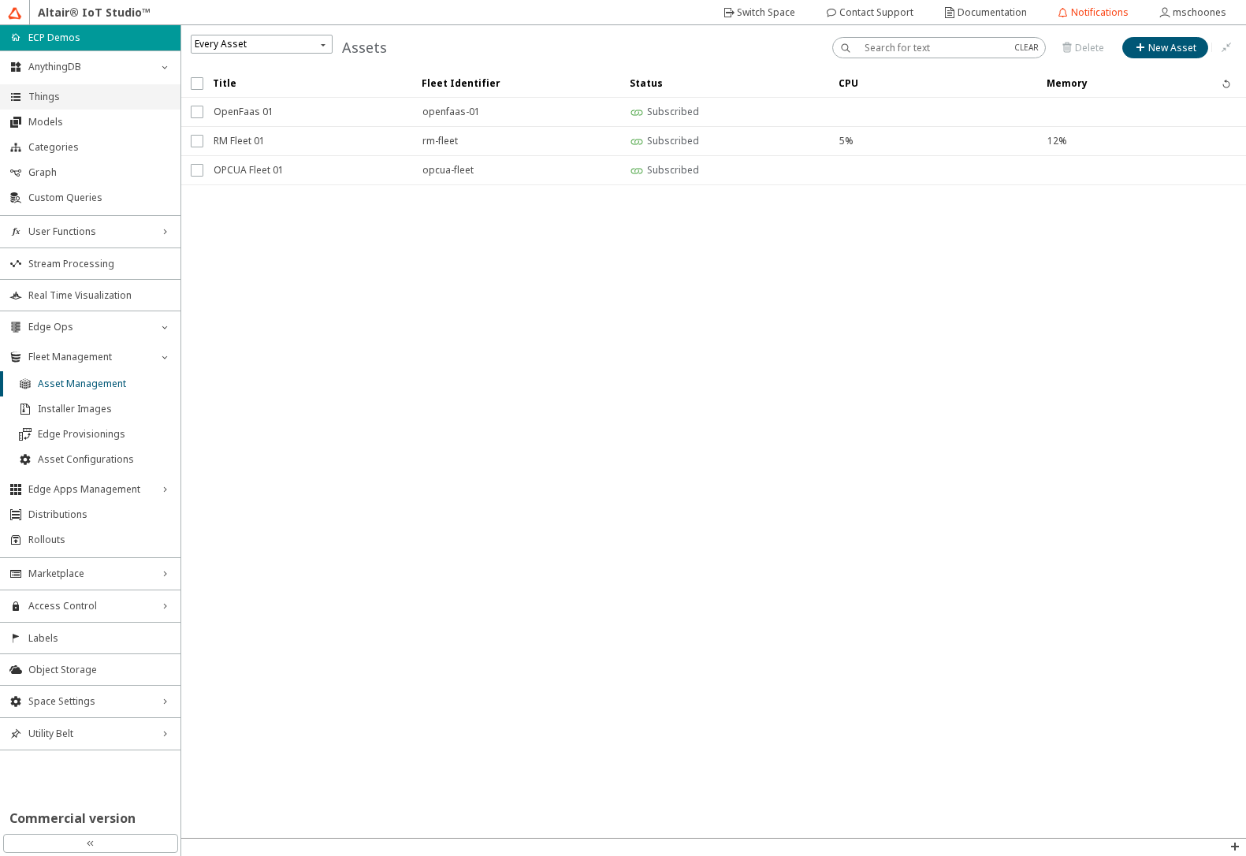
click at [59, 99] on span "Things" at bounding box center [99, 97] width 143 height 13
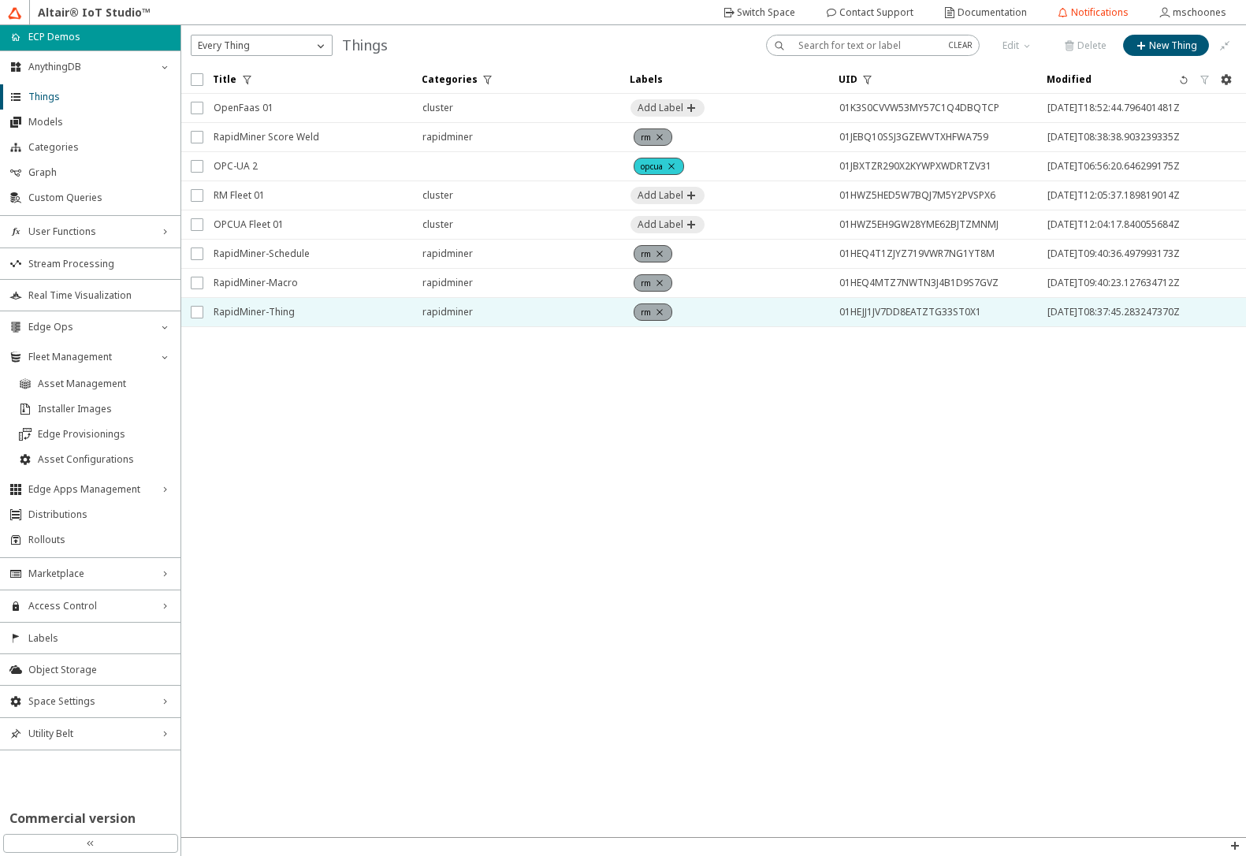
click at [227, 307] on span "RapidMiner-Thing" at bounding box center [308, 312] width 188 height 28
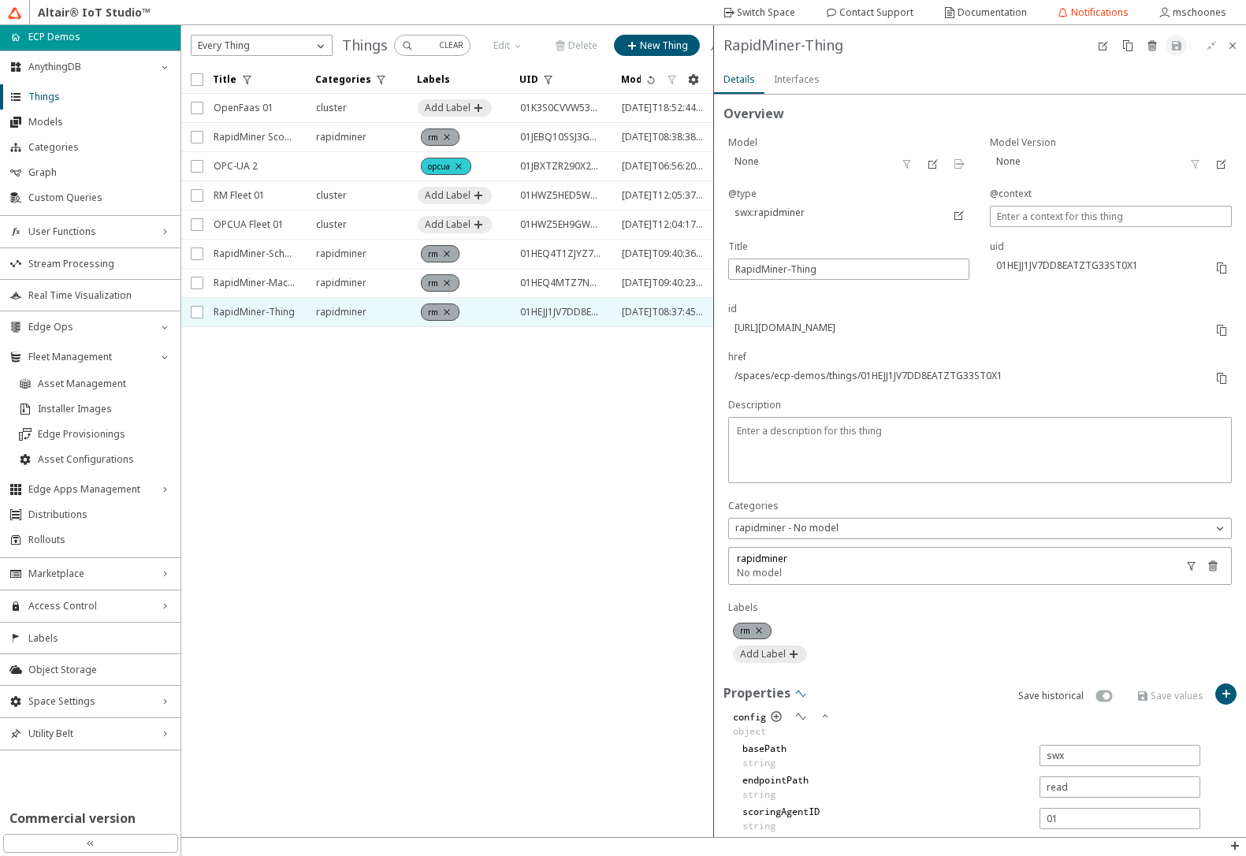
click at [802, 691] on iron-icon at bounding box center [800, 693] width 13 height 13
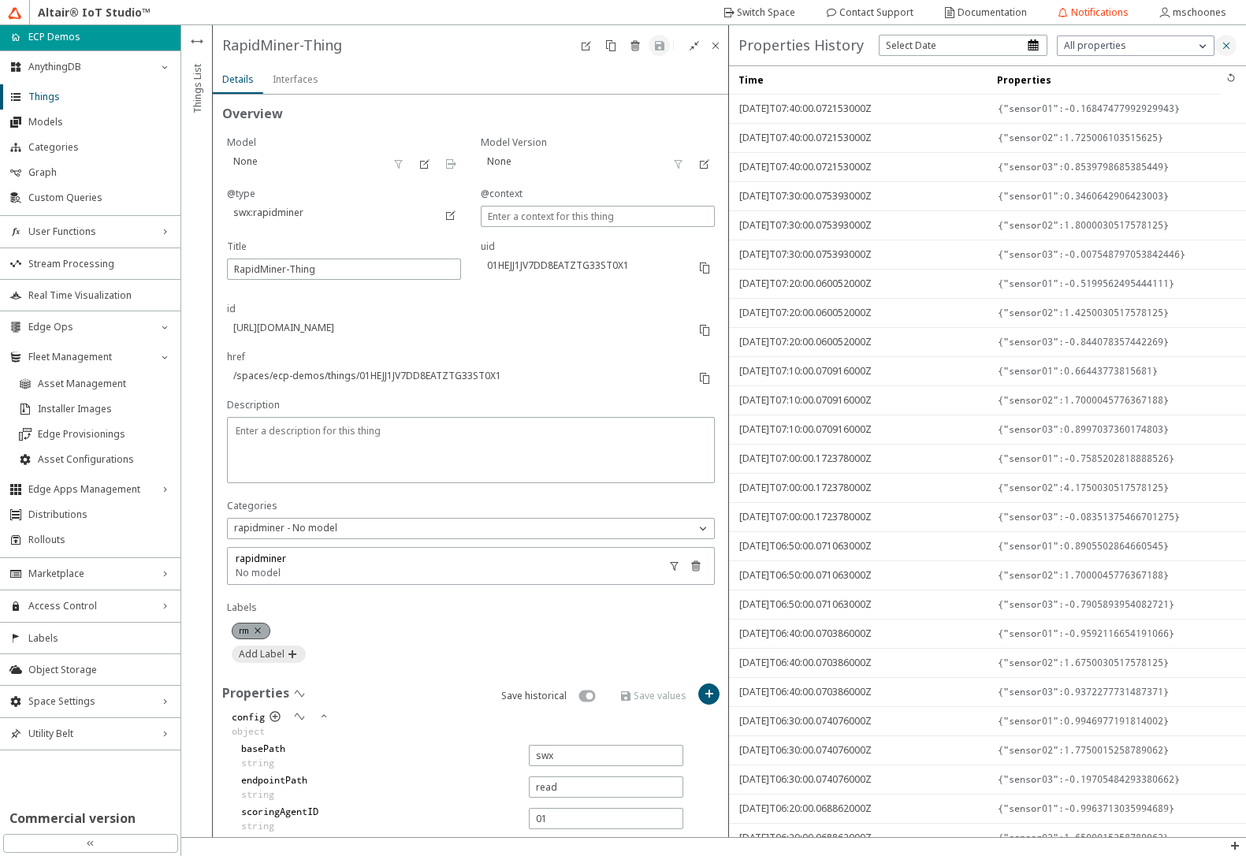
click at [1224, 46] on iron-icon at bounding box center [1226, 45] width 13 height 13
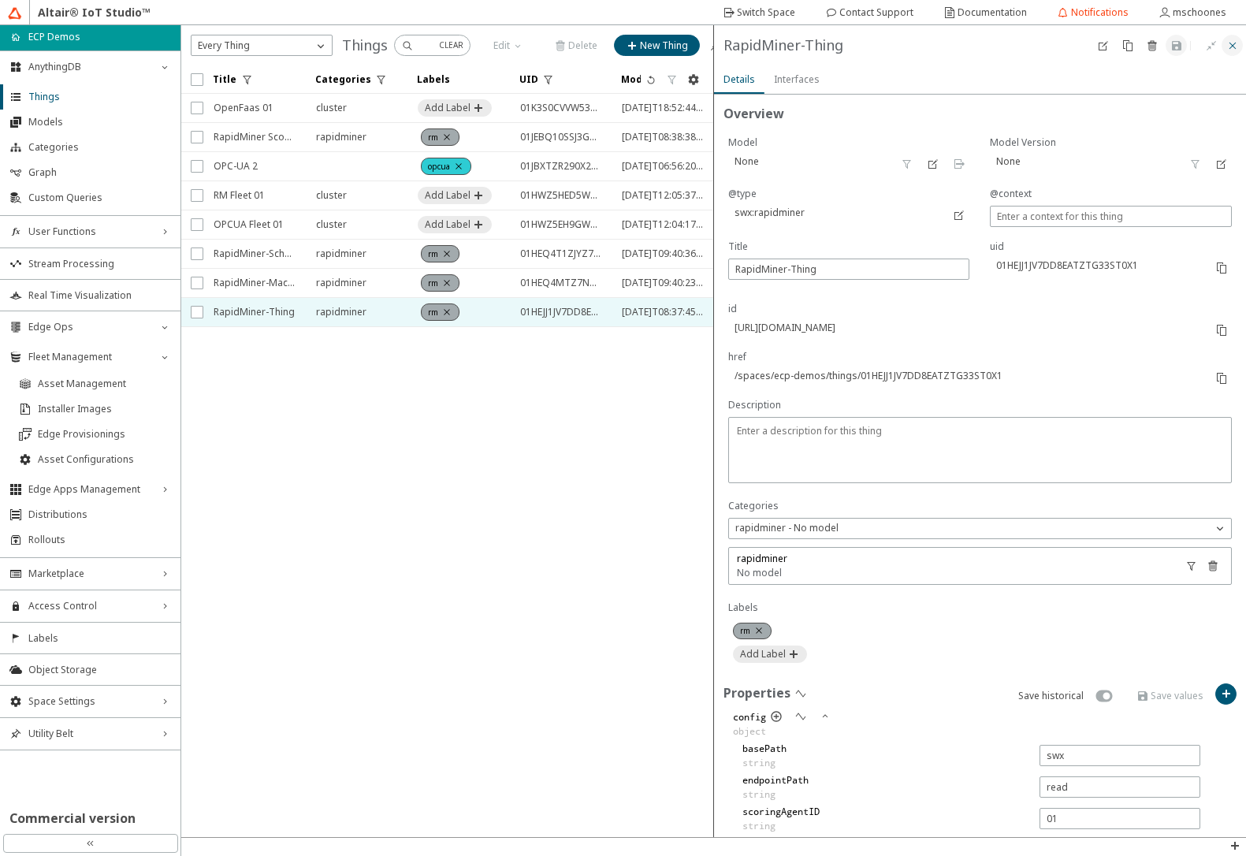
click at [1231, 48] on iron-icon at bounding box center [1232, 45] width 13 height 13
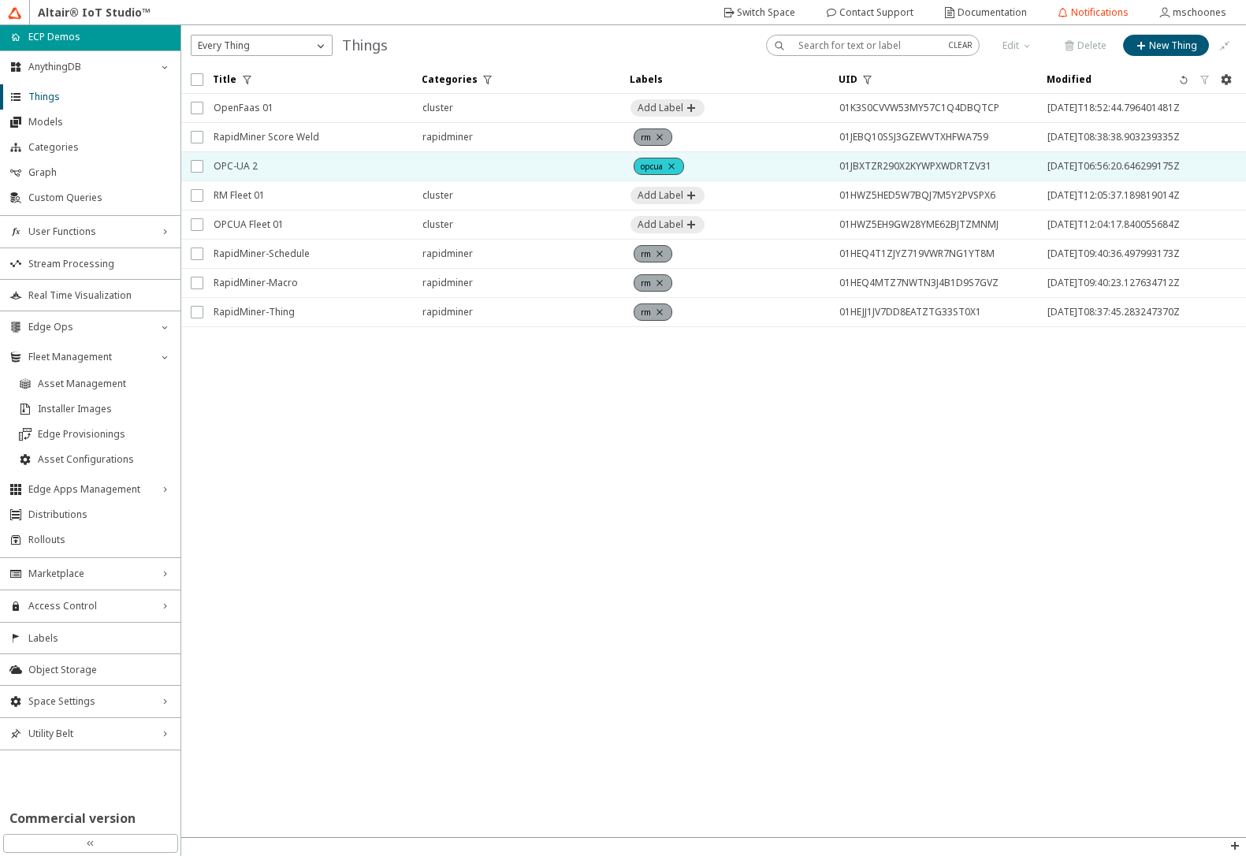
click at [225, 169] on span "OPC-UA 2" at bounding box center [308, 166] width 188 height 28
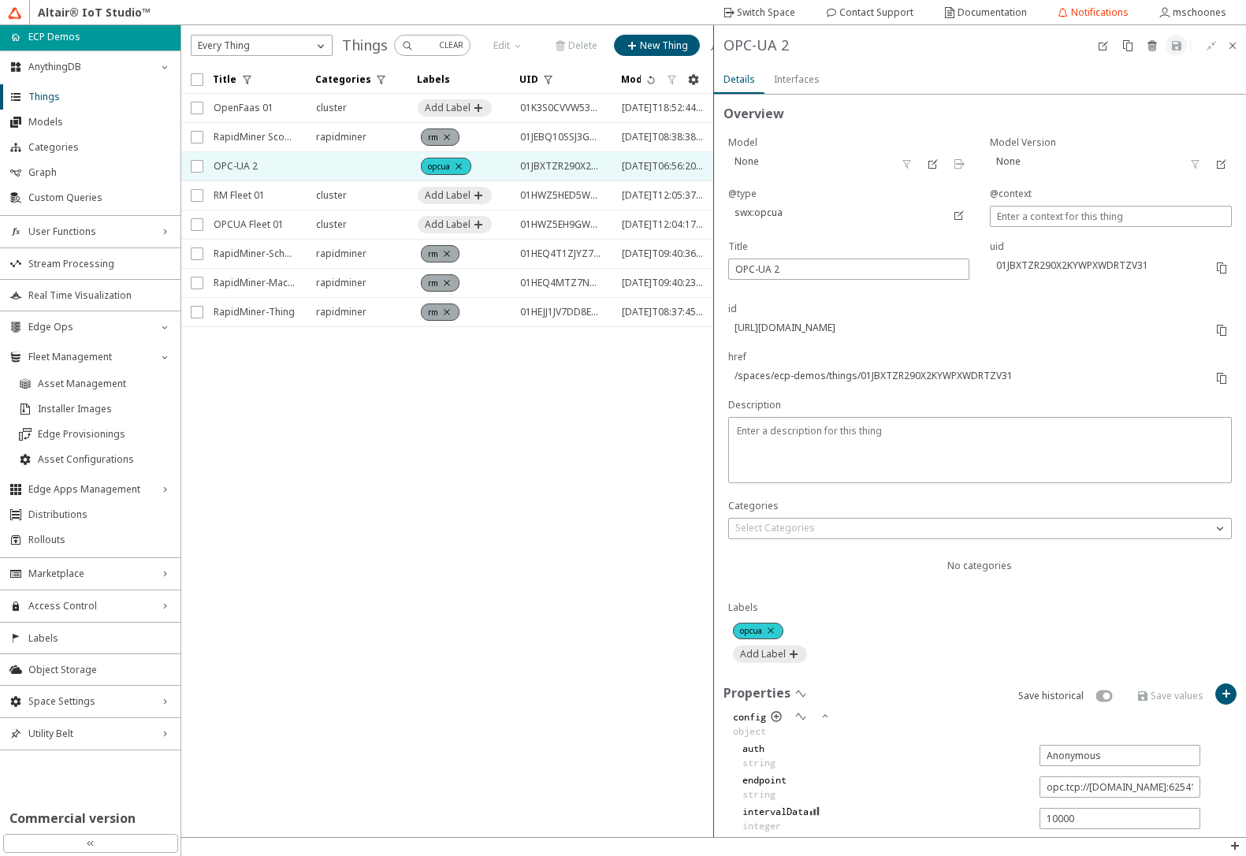
type input "143719519"
type input "906.71643"
click at [0, 0] on slot "Switch Space" at bounding box center [0, 0] width 0 height 0
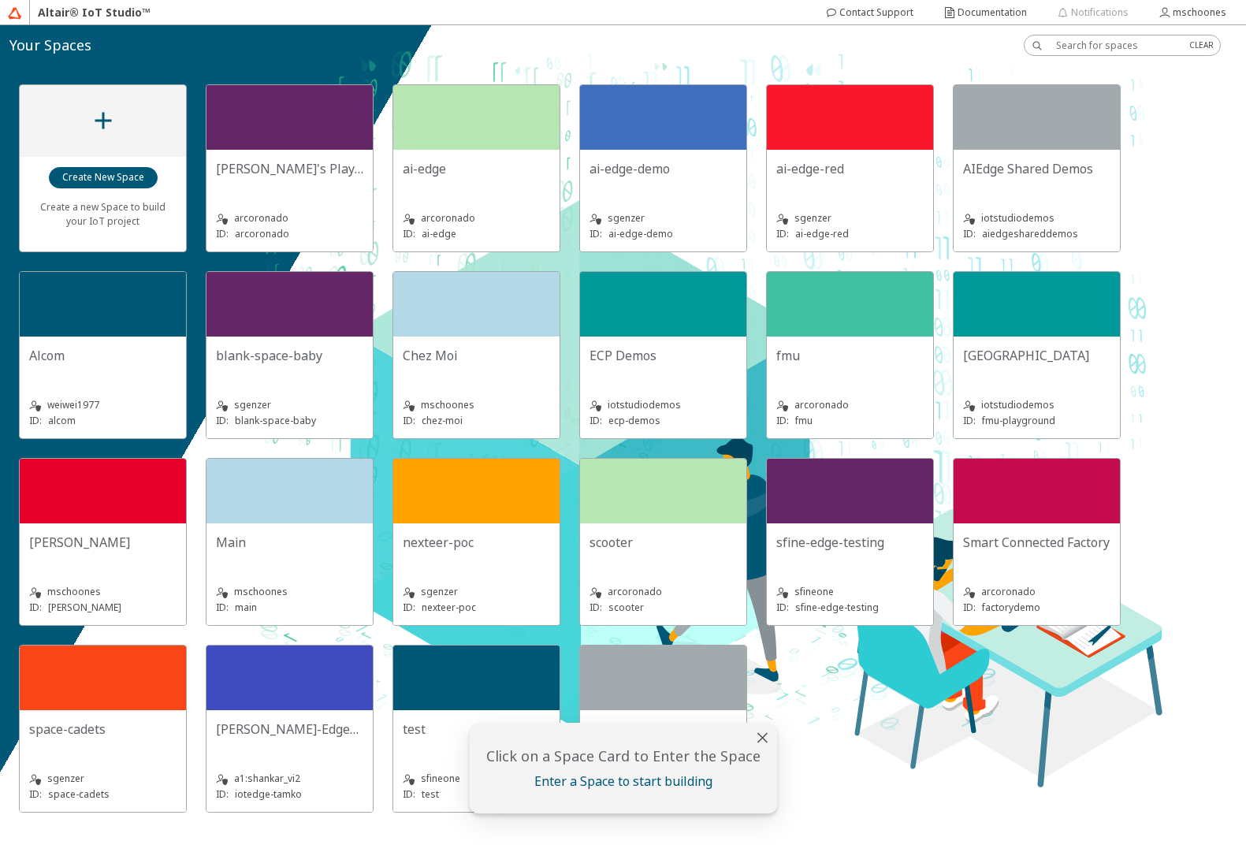
click at [975, 745] on div "Create a new Space to build your IoT project Adolfo's Playground arcoronado ID:…" at bounding box center [623, 448] width 1246 height 766
click at [653, 366] on div "ECP Demos" at bounding box center [662, 362] width 147 height 32
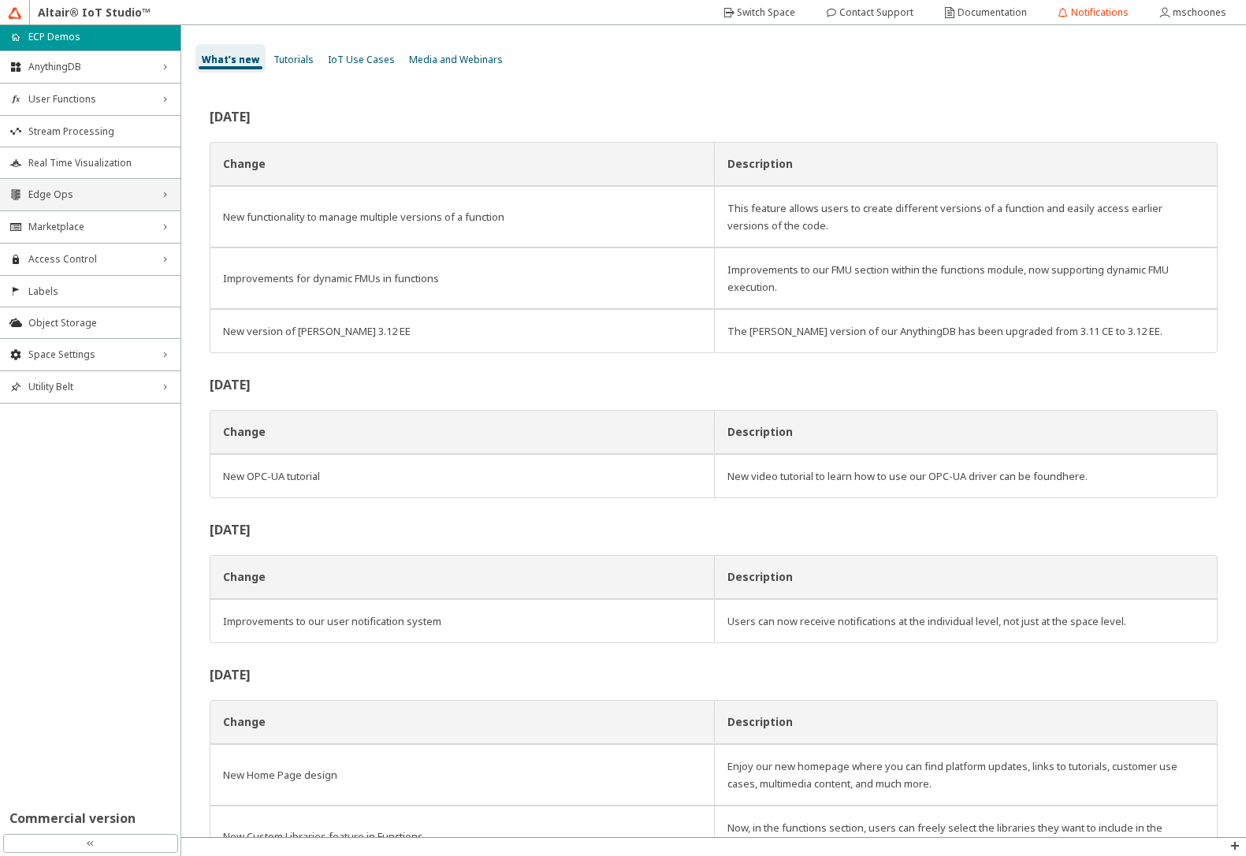
click at [50, 197] on span "Edge Ops" at bounding box center [90, 194] width 124 height 13
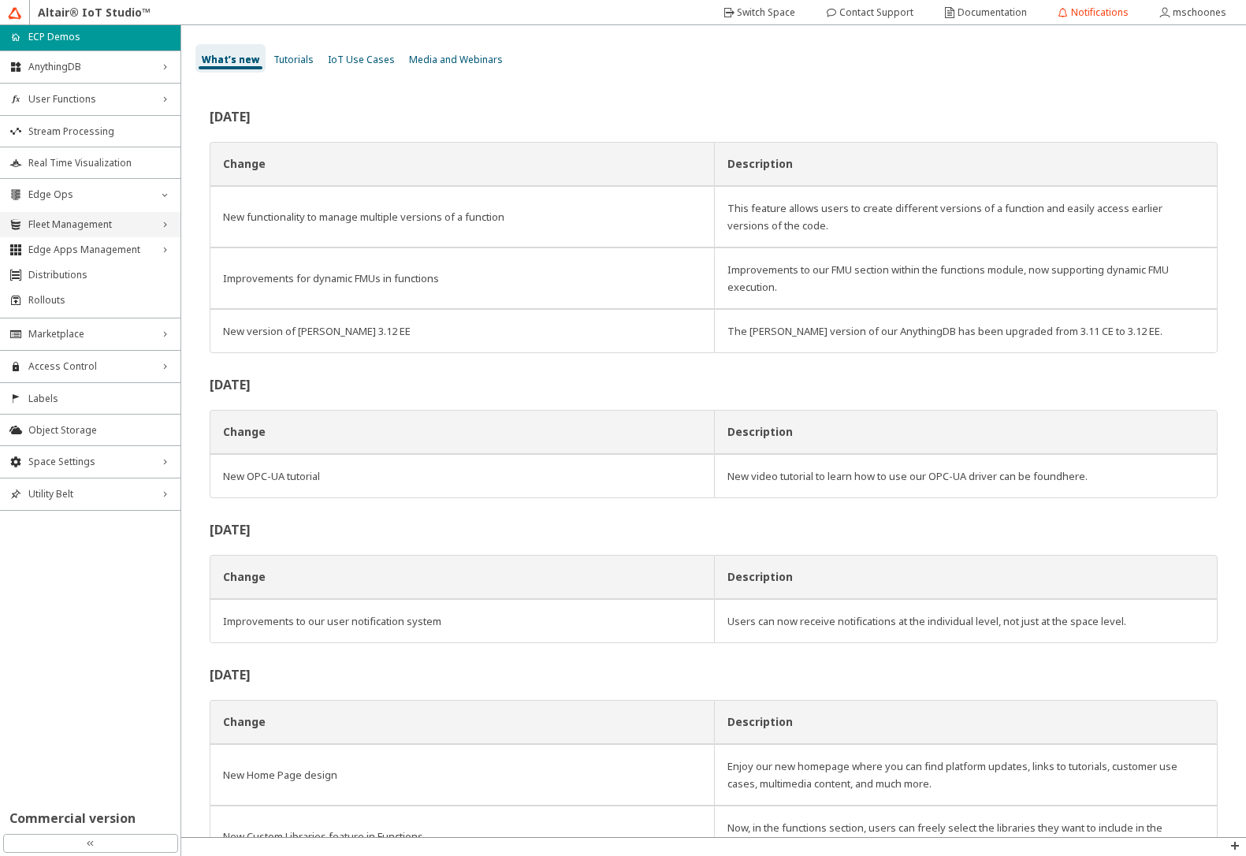
click at [39, 225] on span "Fleet Management" at bounding box center [90, 224] width 124 height 13
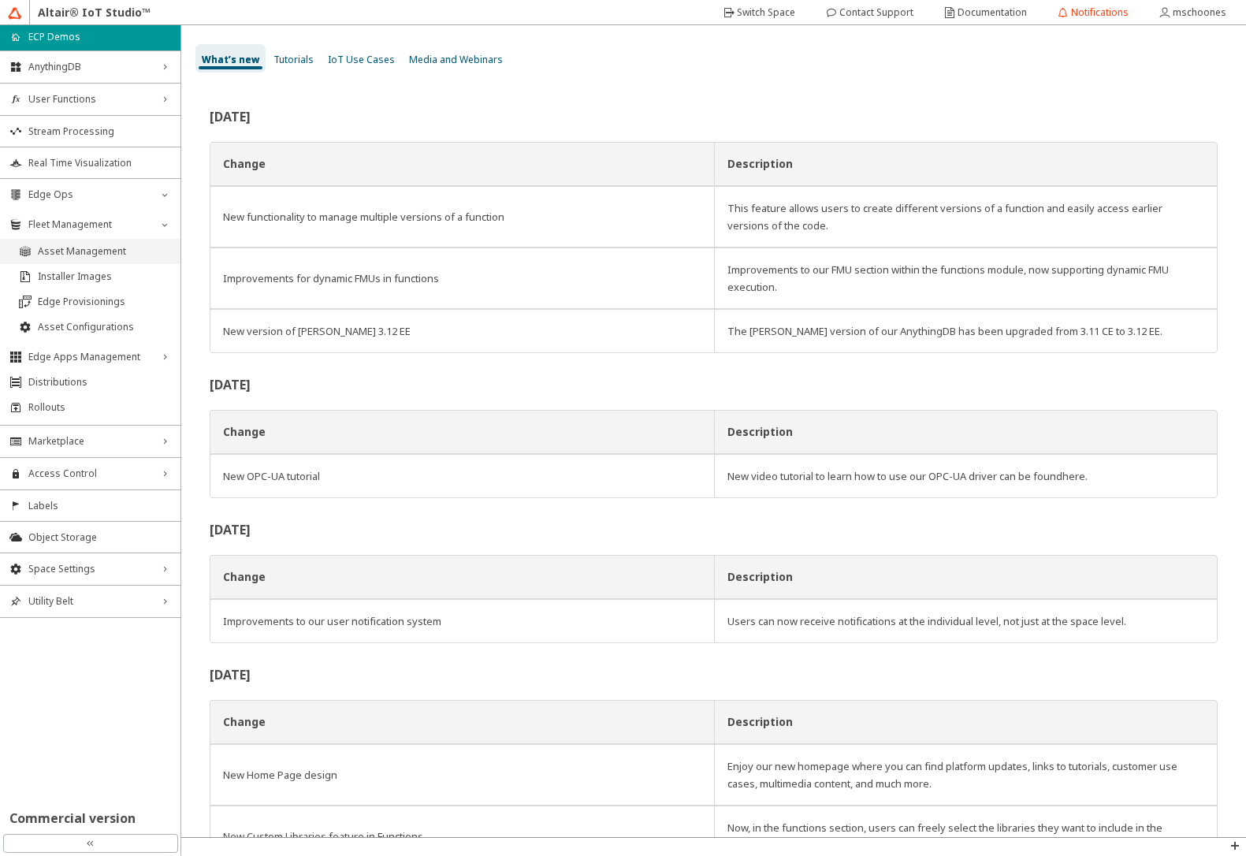
click at [42, 255] on span "Asset Management" at bounding box center [104, 251] width 133 height 13
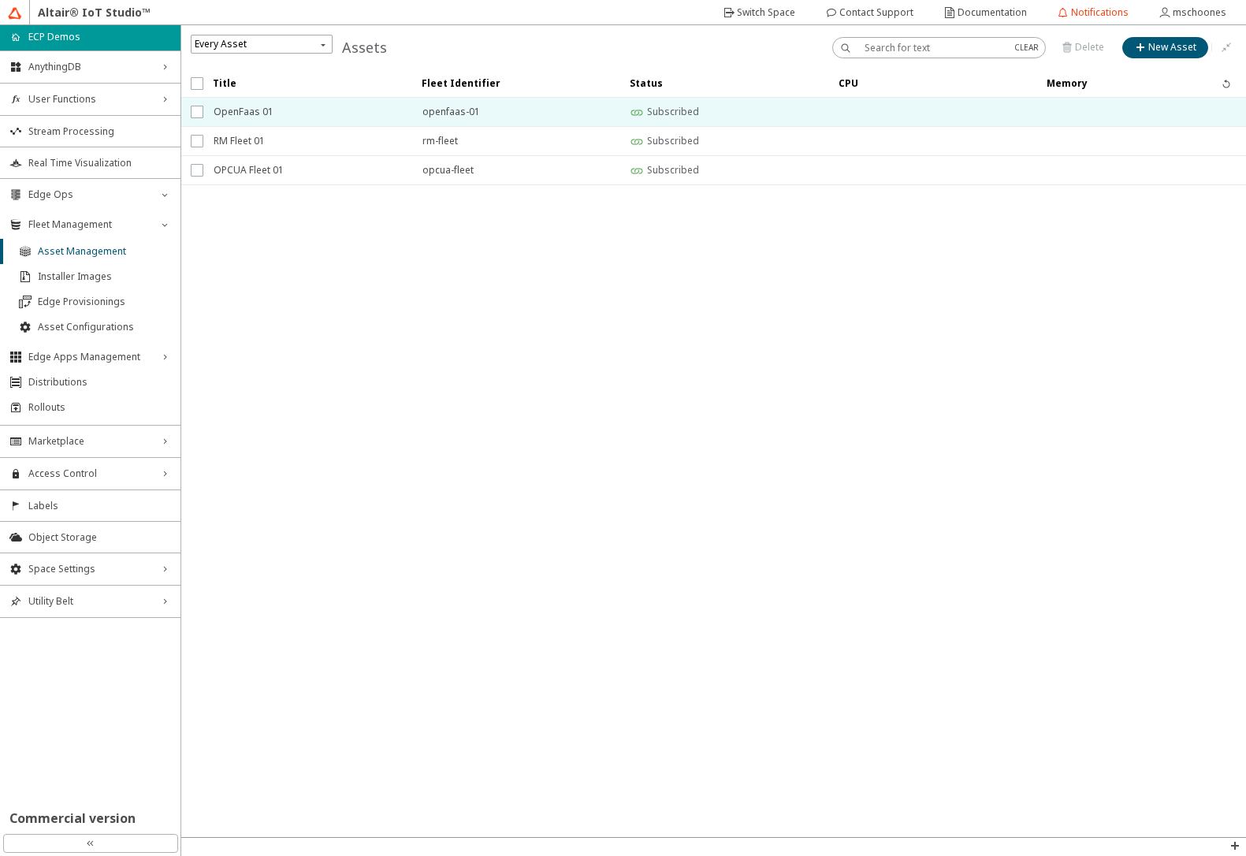
click at [269, 120] on span "OpenFaas 01" at bounding box center [308, 112] width 188 height 28
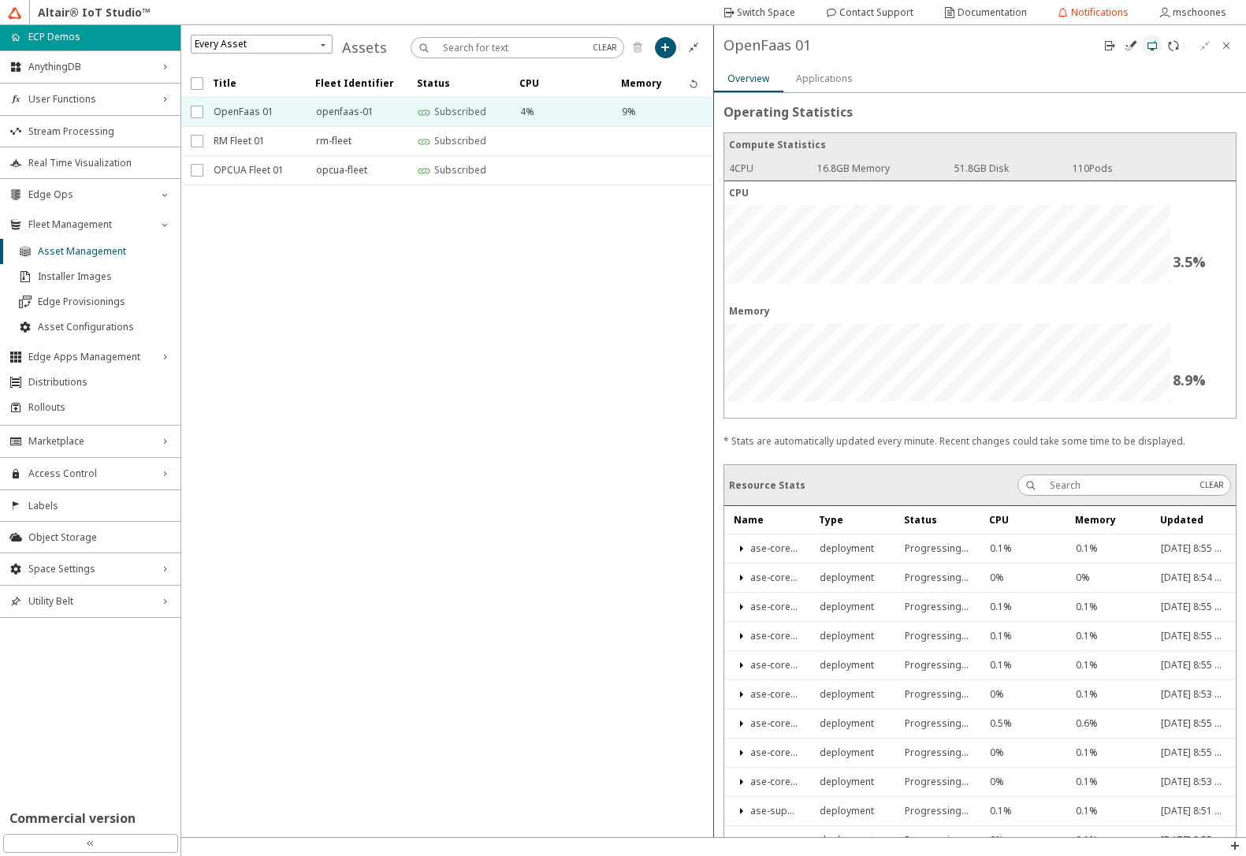
click at [1150, 46] on iron-icon at bounding box center [1152, 45] width 13 height 13
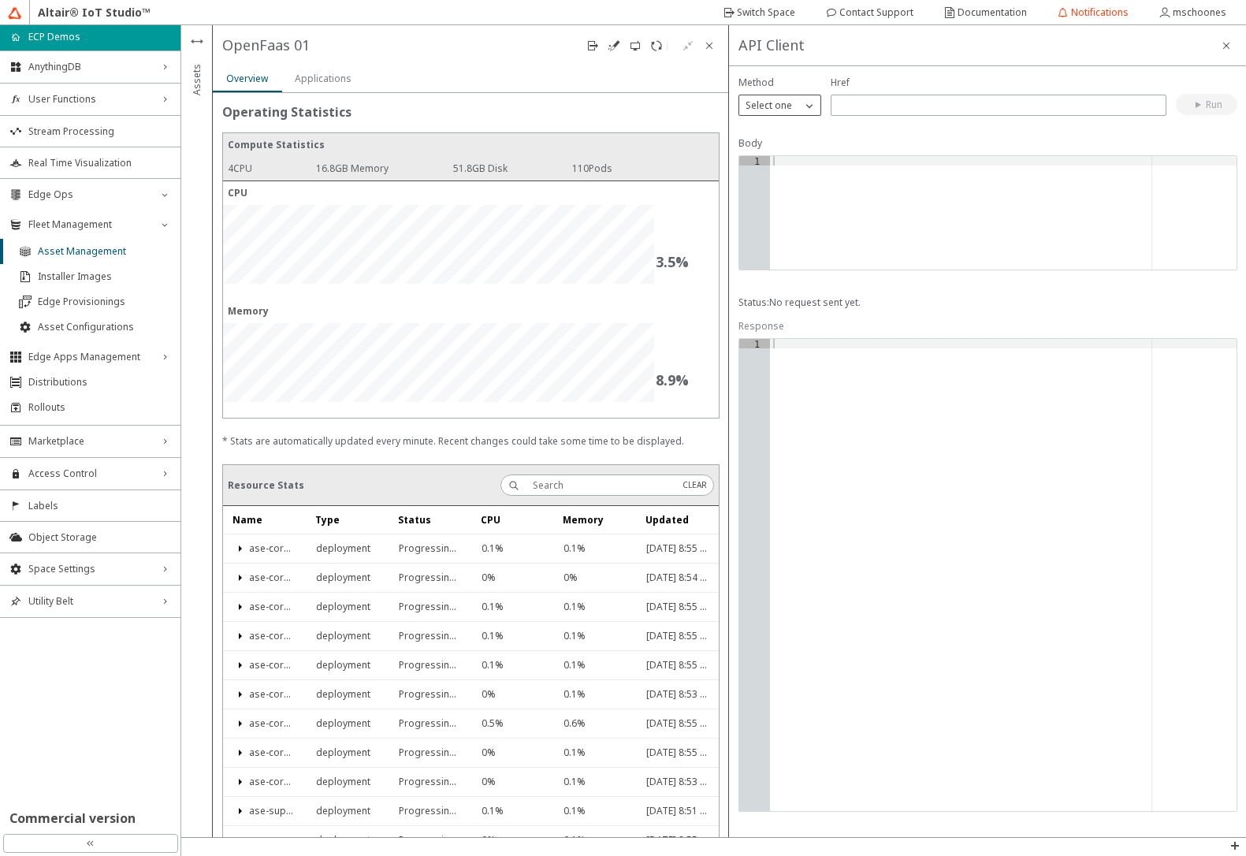
click at [757, 106] on p "Select one" at bounding box center [768, 105] width 59 height 14
click at [760, 129] on span "GET" at bounding box center [754, 127] width 18 height 13
click at [852, 104] on input "text" at bounding box center [998, 104] width 321 height 13
click at [1225, 97] on paper-button "Run" at bounding box center [1206, 104] width 61 height 21
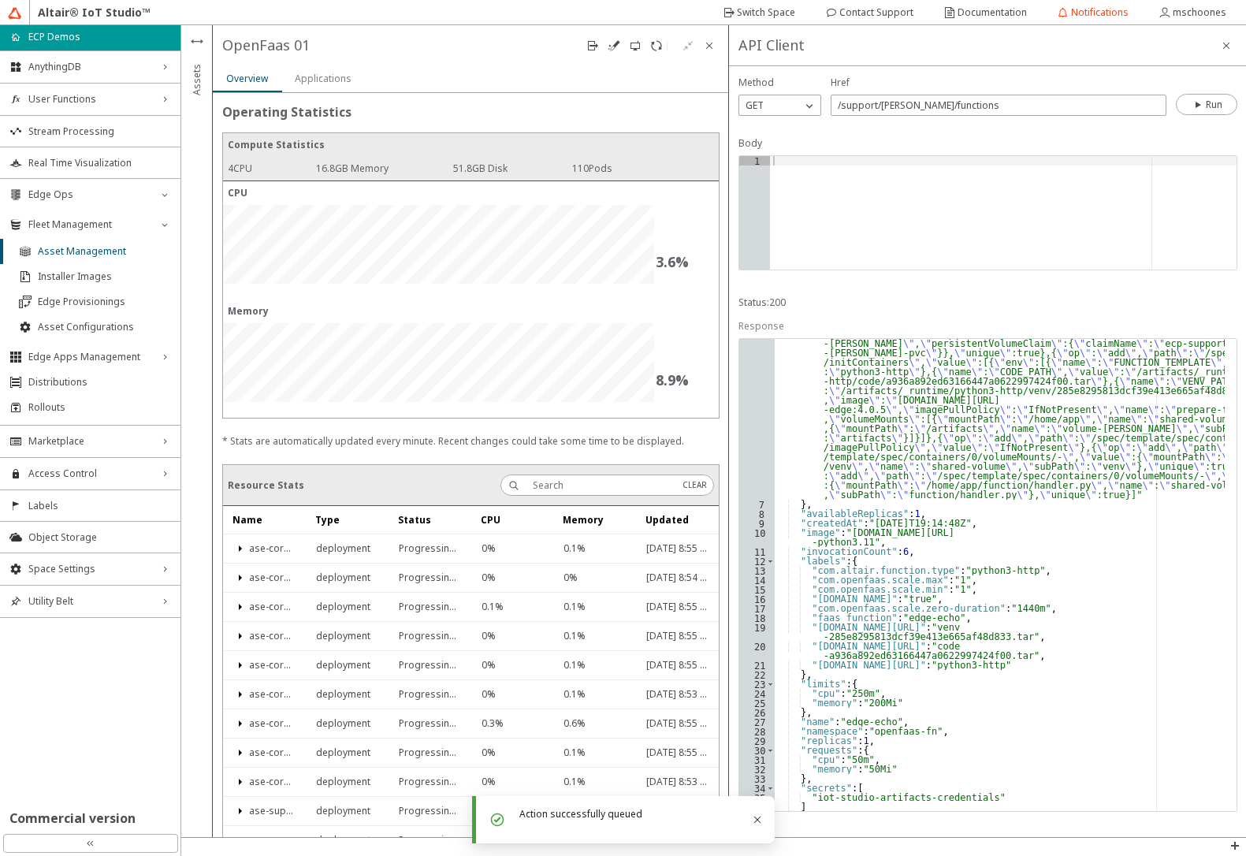
scroll to position [133, 0]
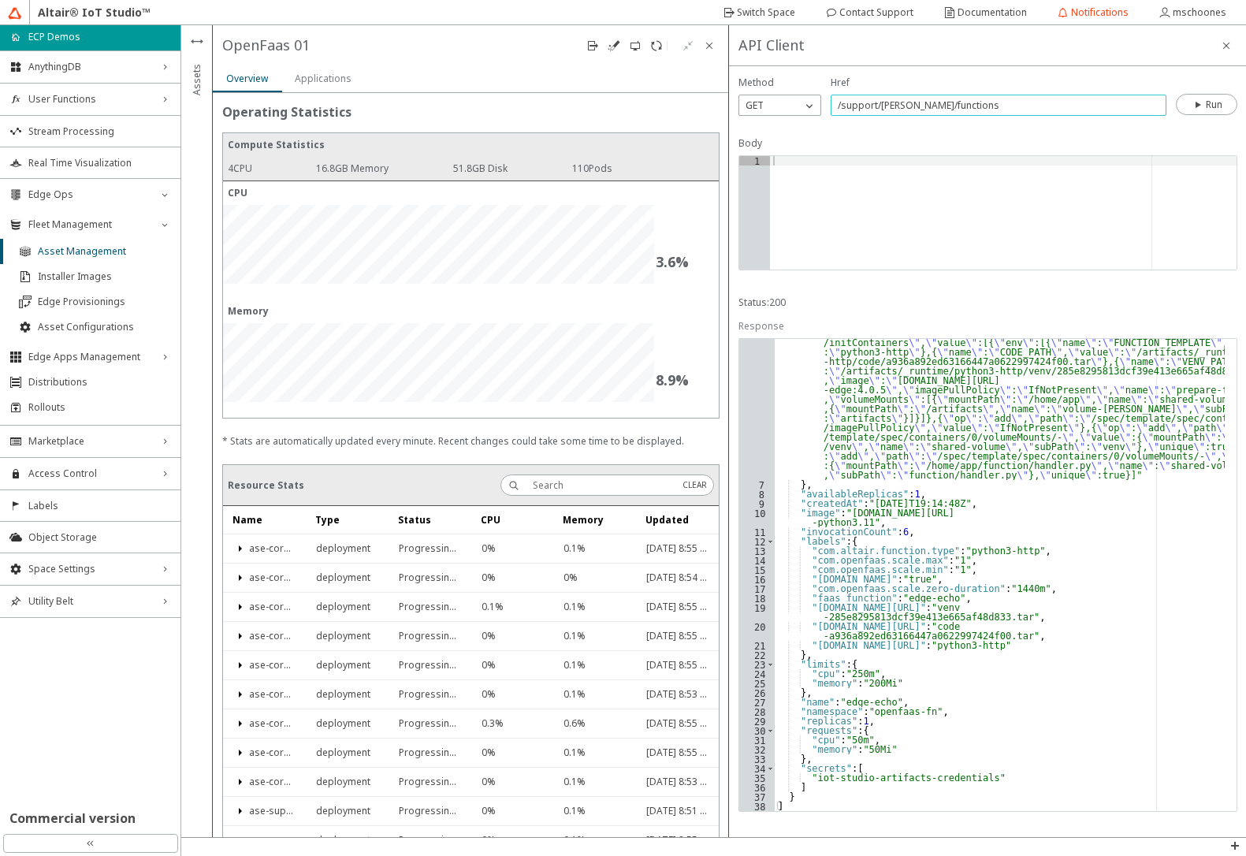
click at [990, 107] on input "/support/faas/functions" at bounding box center [998, 104] width 321 height 13
type input "/support/faas/functions/edge-echo/invoke"
click at [785, 106] on div "GET" at bounding box center [770, 106] width 62 height 16
click at [780, 142] on div "POST" at bounding box center [779, 151] width 81 height 24
click at [813, 188] on div at bounding box center [1003, 222] width 466 height 132
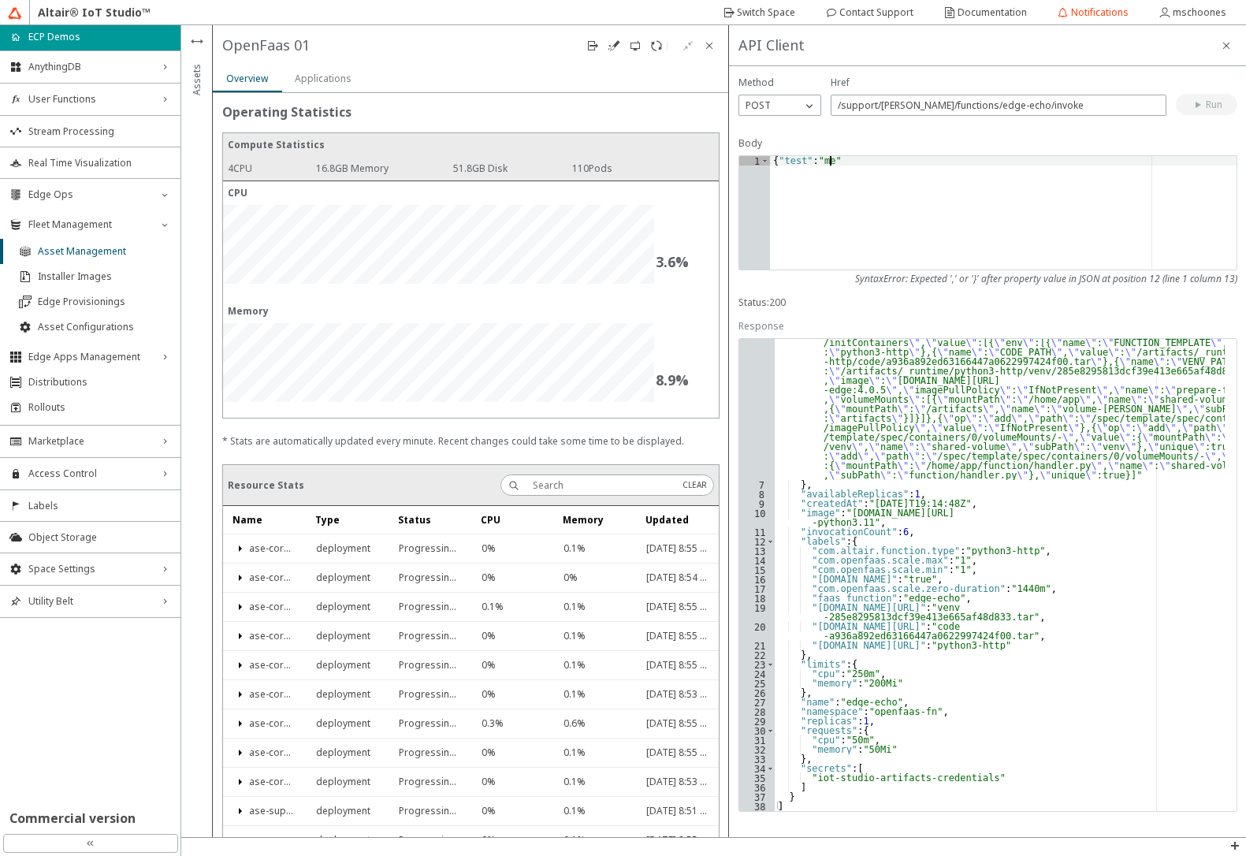
scroll to position [0, 5]
type textarea "{"test":"me"}"
click at [0, 0] on slot "Run" at bounding box center [0, 0] width 0 height 0
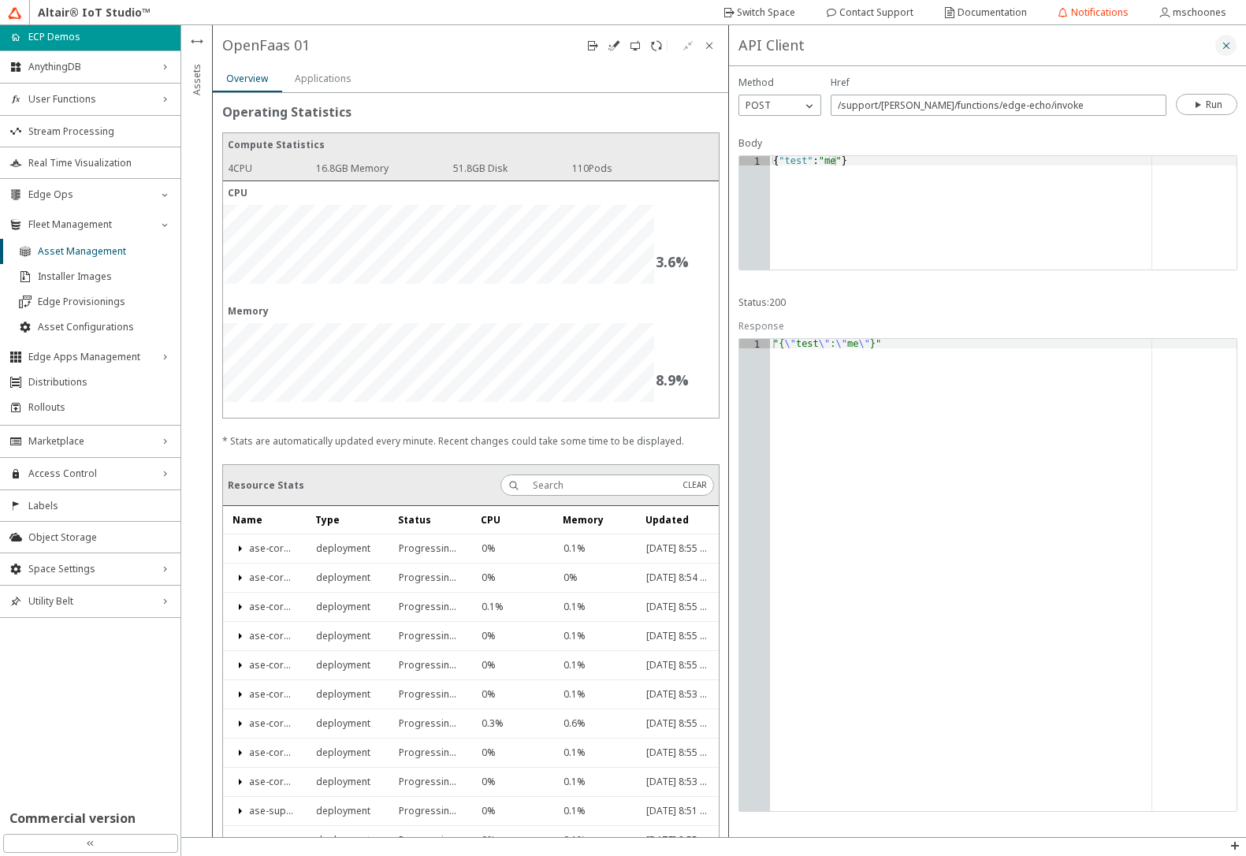
click at [1227, 48] on iron-icon at bounding box center [1226, 45] width 13 height 13
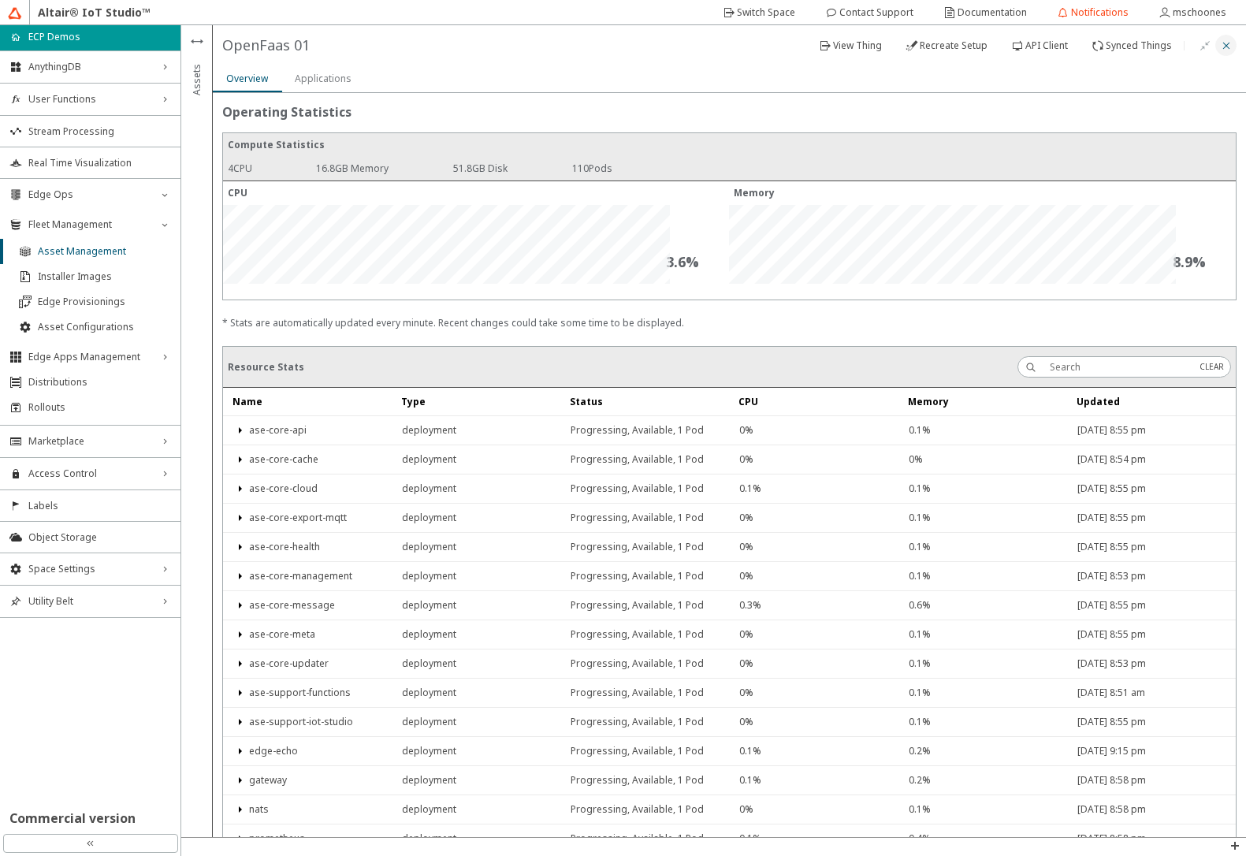
click at [1225, 46] on iron-icon at bounding box center [1226, 45] width 13 height 13
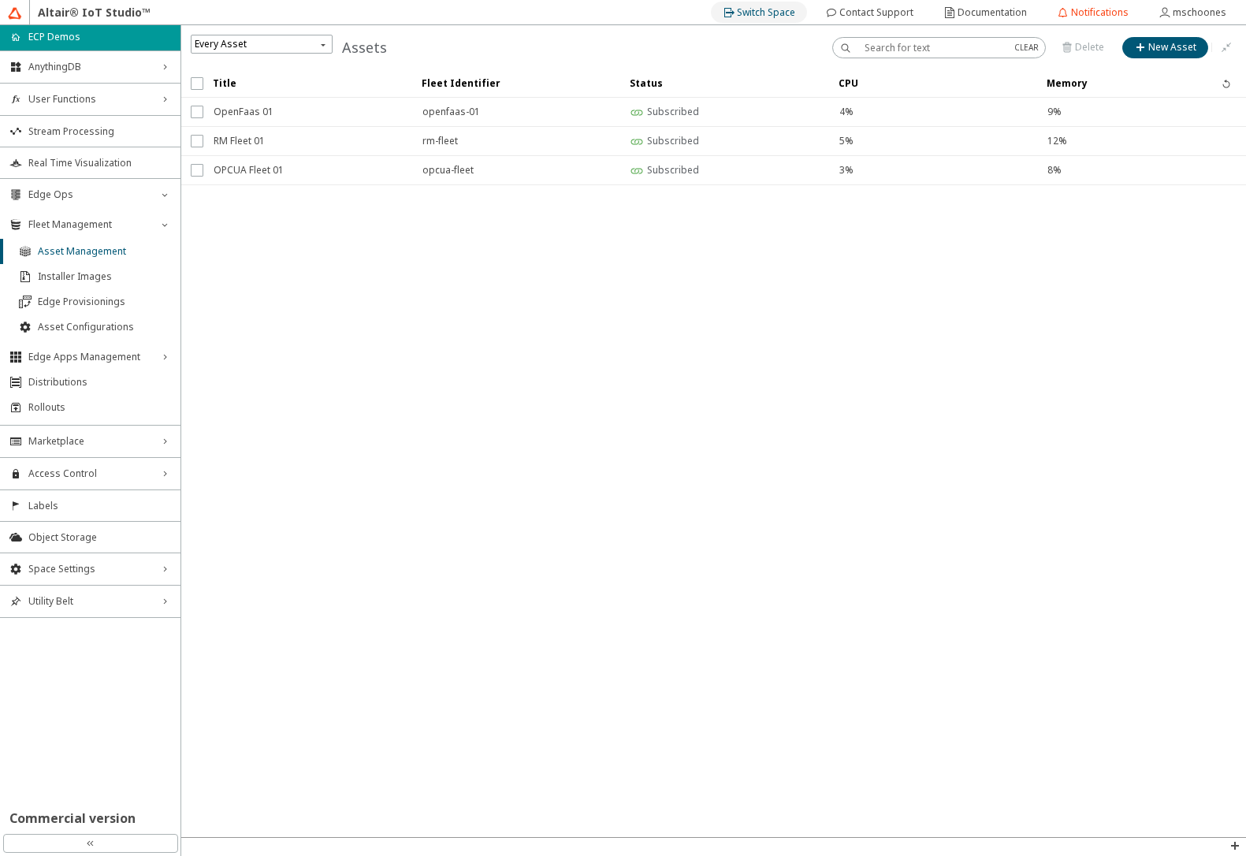
click at [0, 0] on slot "Switch Space" at bounding box center [0, 0] width 0 height 0
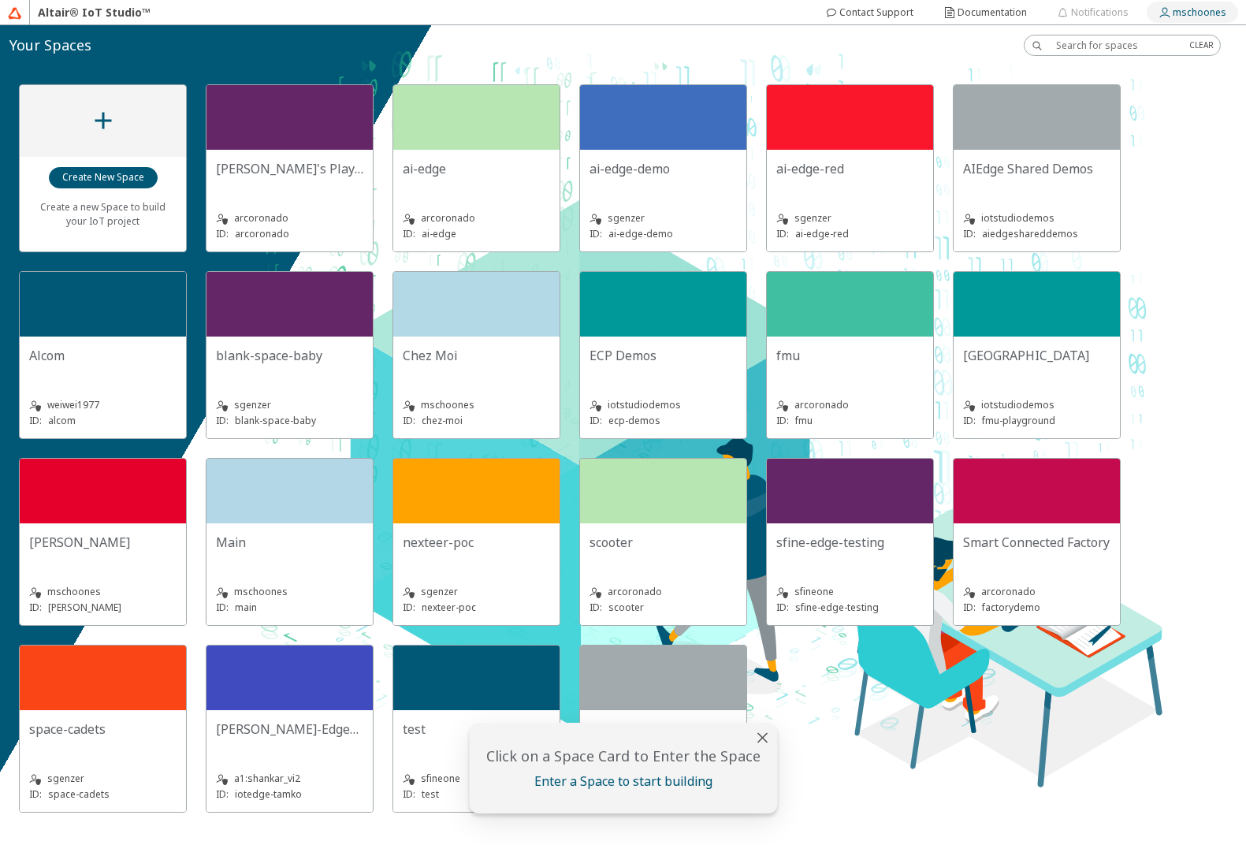
click at [0, 0] on slot "mschoones" at bounding box center [0, 0] width 0 height 0
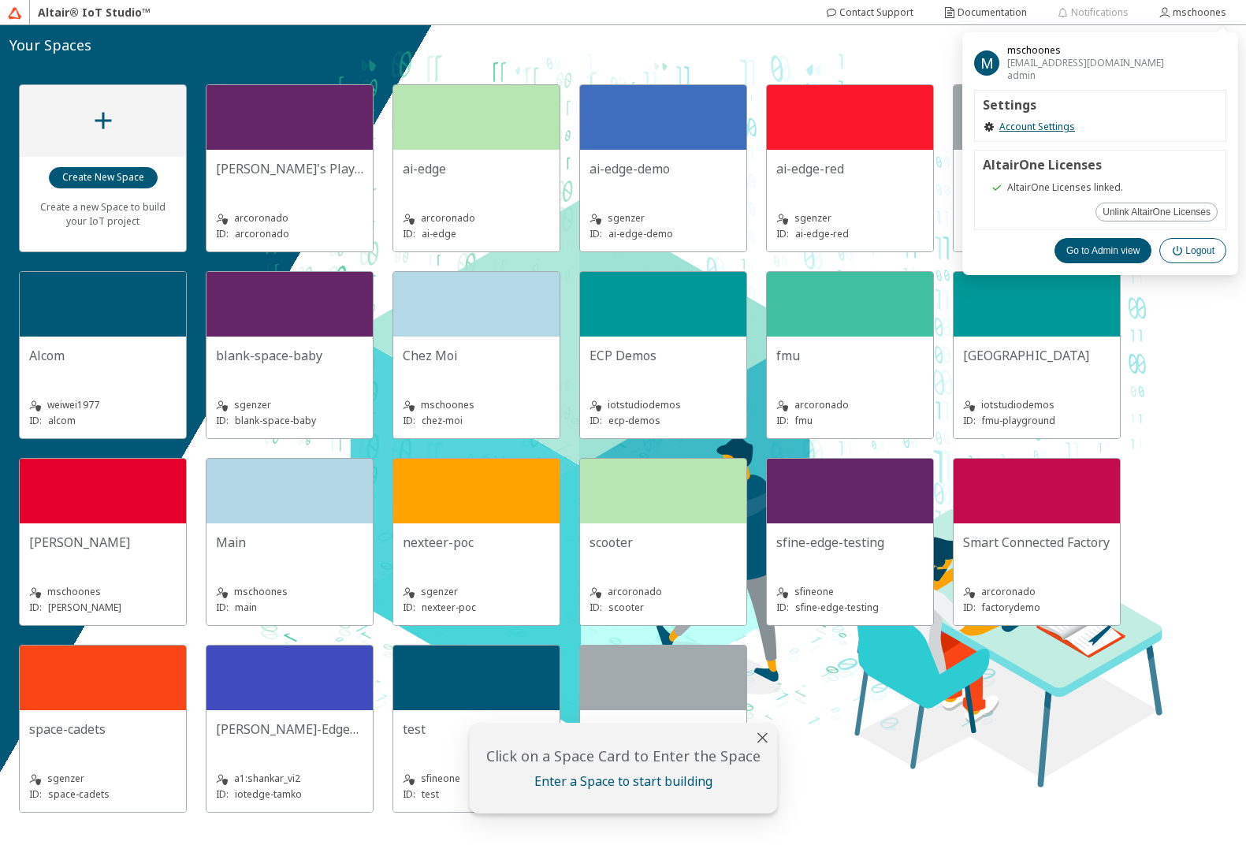
click at [1178, 251] on iron-icon at bounding box center [1178, 250] width 14 height 13
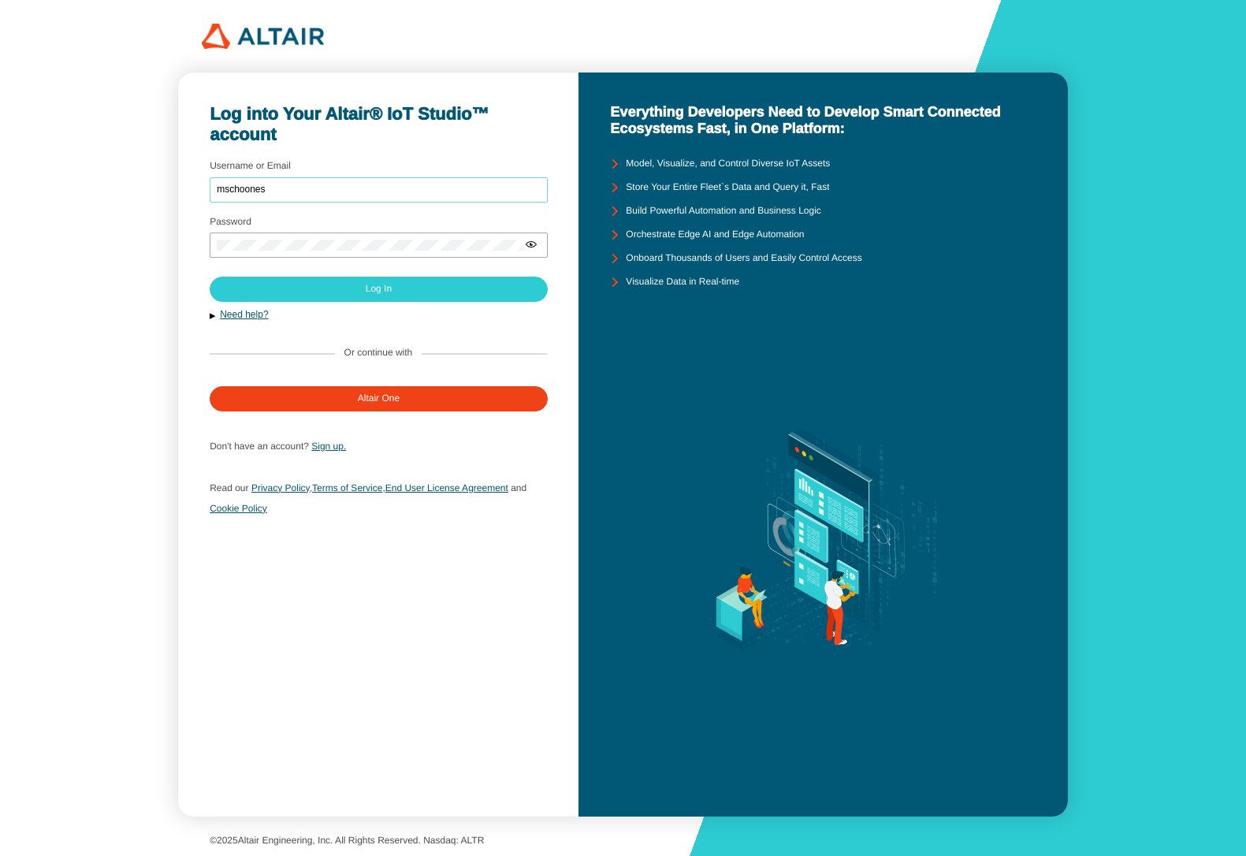
click at [392, 187] on input "mschoones" at bounding box center [379, 189] width 324 height 11
type input "iotstudiodemos"
click at [384, 295] on paper-button "Log In" at bounding box center [379, 289] width 338 height 25
